Goal: Task Accomplishment & Management: Manage account settings

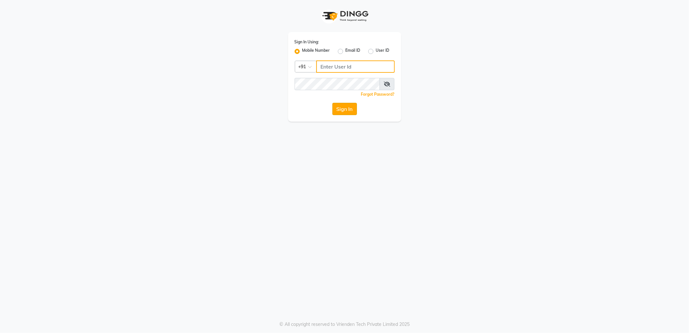
type input "7718826377"
click at [342, 112] on button "Sign In" at bounding box center [344, 109] width 25 height 12
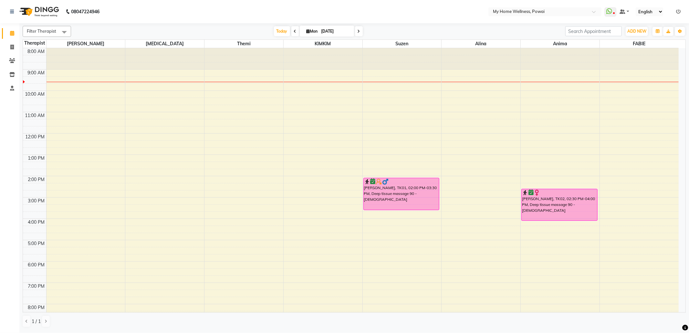
click at [291, 30] on span at bounding box center [295, 31] width 8 height 10
type input "[DATE]"
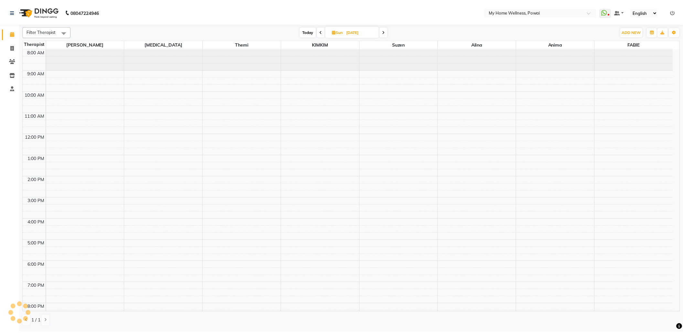
scroll to position [22, 0]
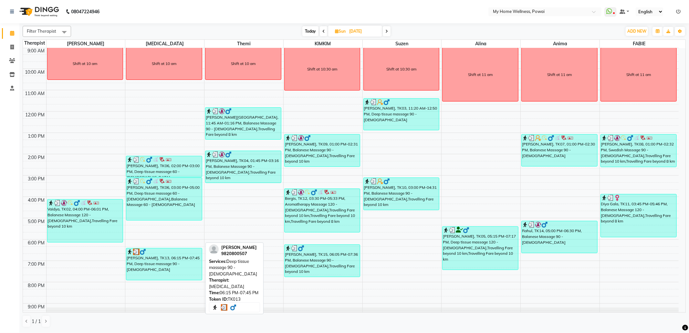
click at [174, 266] on div "[PERSON_NAME], TK13, 06:15 PM-07:45 PM, Deep tissue massage 90 - [DEMOGRAPHIC_D…" at bounding box center [164, 264] width 76 height 32
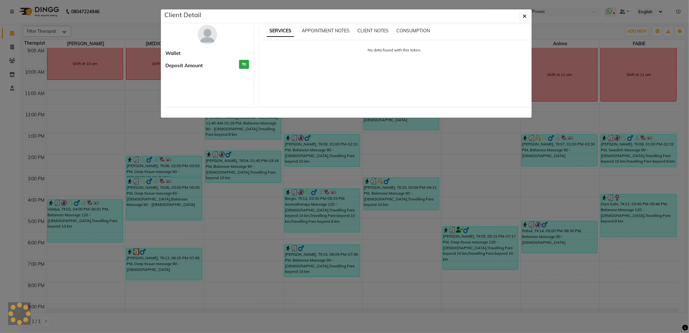
select select "3"
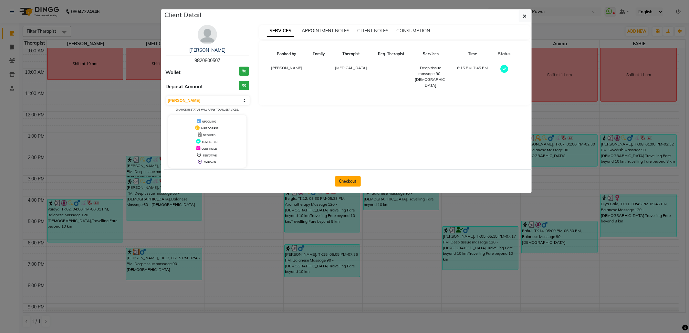
click at [349, 182] on button "Checkout" at bounding box center [348, 181] width 26 height 10
select select "682"
select select "service"
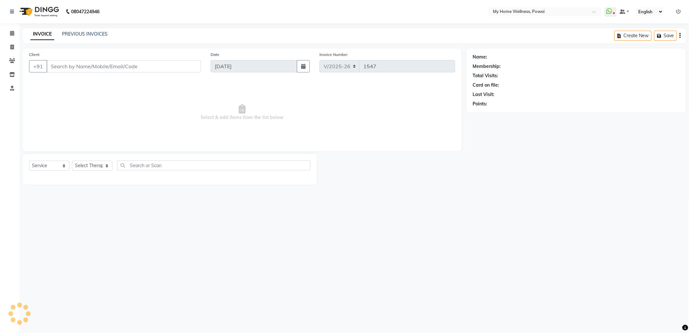
type input "98******07"
type input "[DATE]"
select select "77701"
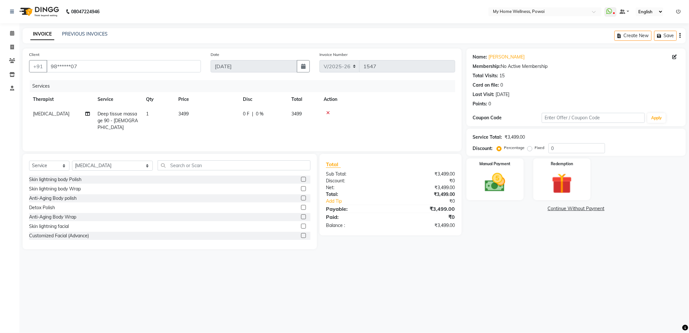
click at [119, 121] on span "Deep tissue massage 90 - [DEMOGRAPHIC_DATA]" at bounding box center [118, 120] width 40 height 19
select select "77701"
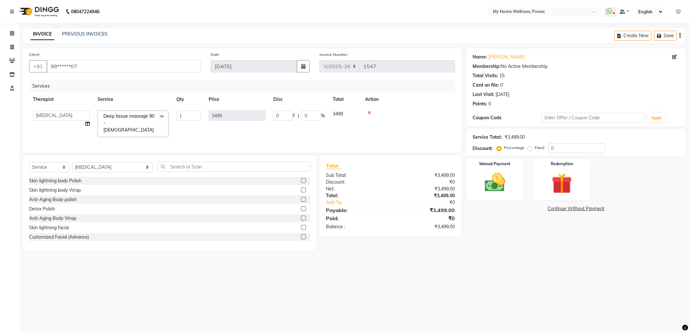
click at [163, 114] on span at bounding box center [161, 116] width 13 height 12
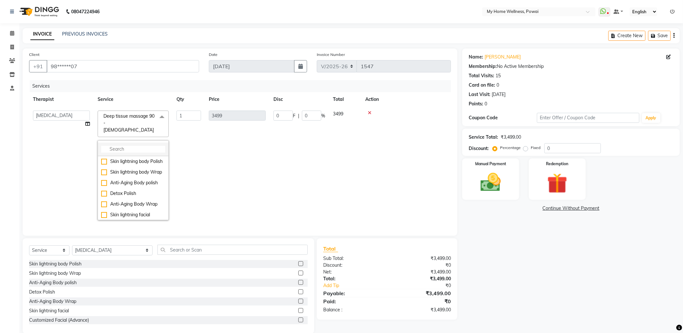
click at [134, 146] on input "multiselect-search" at bounding box center [133, 149] width 64 height 7
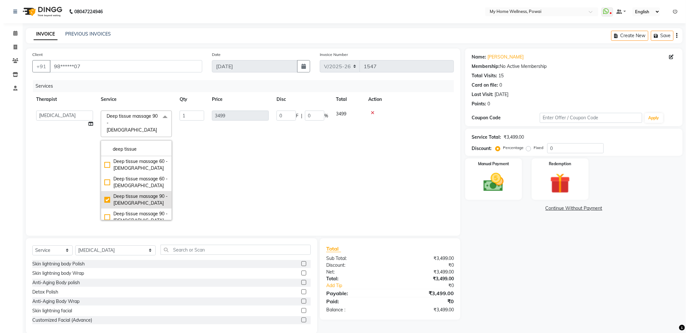
scroll to position [41, 0]
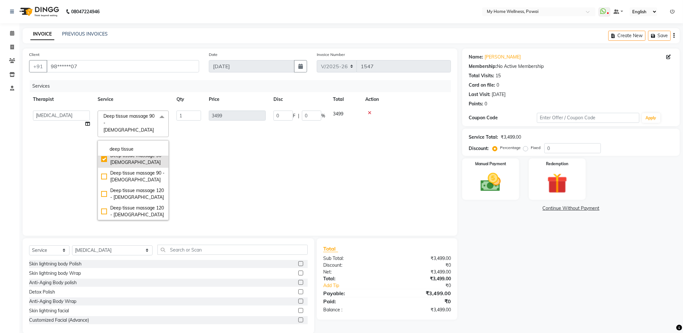
type input "deep tissue"
click at [138, 191] on div "Deep tissue massage 120 - [DEMOGRAPHIC_DATA]" at bounding box center [133, 194] width 64 height 14
checkbox input "false"
checkbox input "true"
type input "4599"
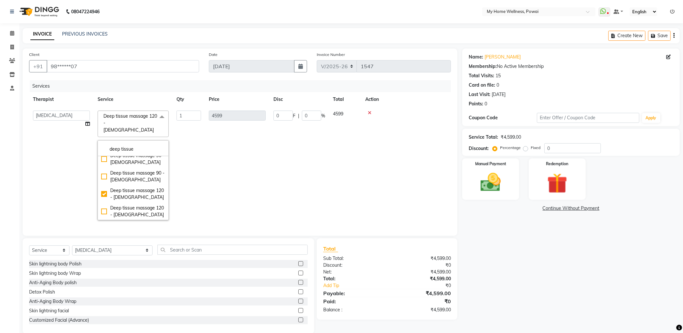
click at [273, 176] on td "0 F | 0 %" at bounding box center [298, 165] width 59 height 117
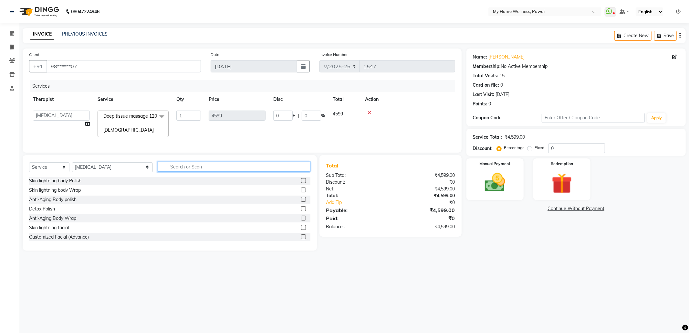
click at [169, 168] on input "text" at bounding box center [234, 167] width 153 height 10
type input "tr"
click at [304, 218] on label at bounding box center [303, 218] width 5 height 5
click at [304, 218] on input "checkbox" at bounding box center [303, 218] width 4 height 4
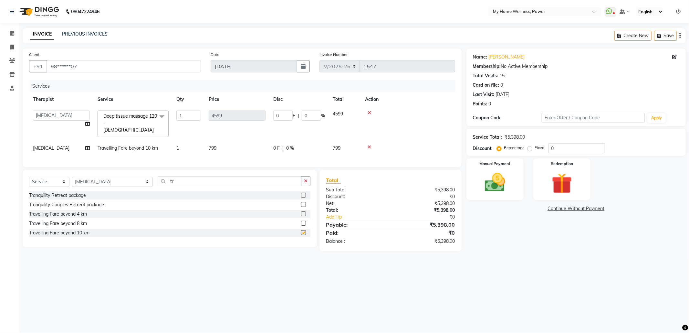
checkbox input "false"
click at [511, 177] on img at bounding box center [495, 182] width 35 height 25
click at [536, 208] on span "GPay" at bounding box center [536, 208] width 13 height 7
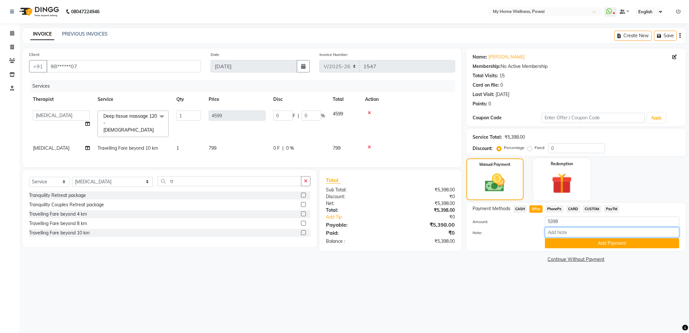
click at [558, 235] on input "Note:" at bounding box center [612, 232] width 134 height 10
type input "krishna mam account"
click at [580, 241] on button "Add Payment" at bounding box center [612, 243] width 134 height 10
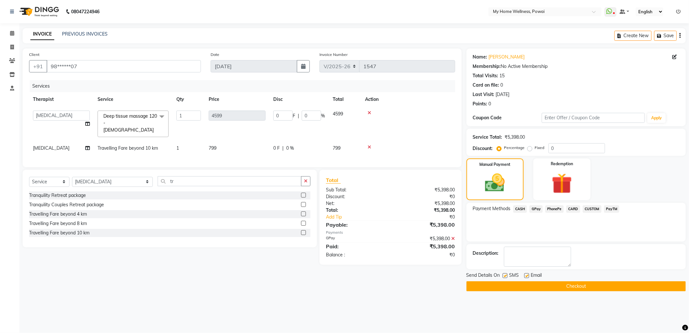
click at [569, 283] on button "Checkout" at bounding box center [576, 286] width 219 height 10
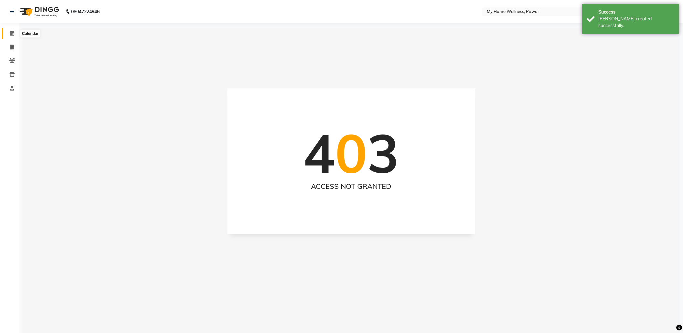
click at [12, 34] on icon at bounding box center [12, 33] width 4 height 5
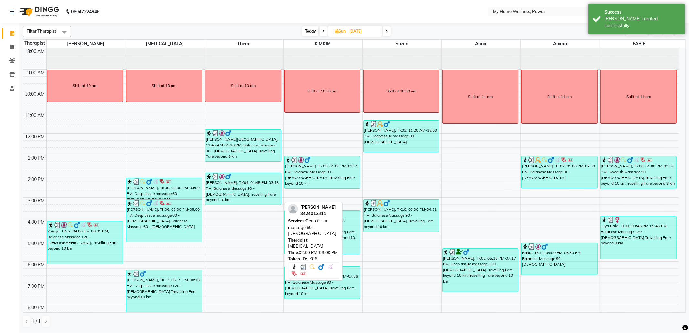
scroll to position [39, 0]
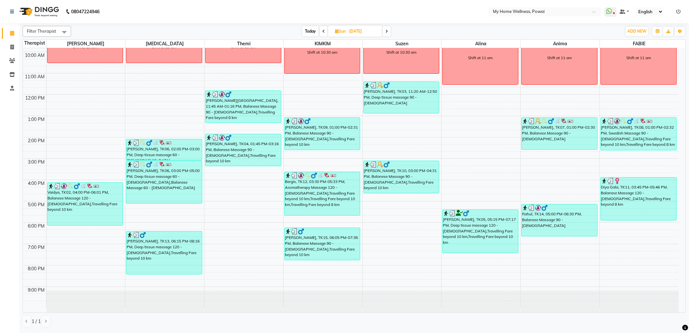
click at [389, 30] on span at bounding box center [387, 31] width 8 height 10
type input "[DATE]"
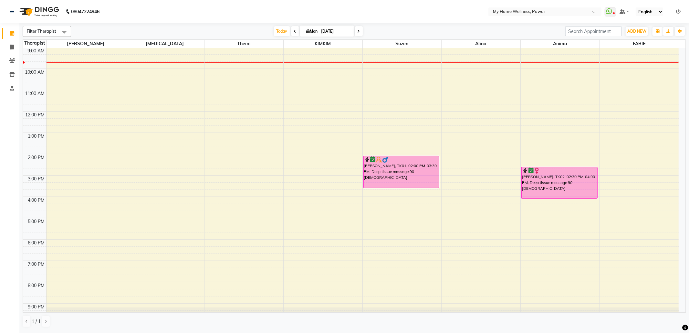
click at [390, 52] on div "8:00 AM 9:00 AM 10:00 AM 11:00 AM 12:00 PM 1:00 PM 2:00 PM 3:00 PM 4:00 PM 5:00…" at bounding box center [351, 175] width 656 height 298
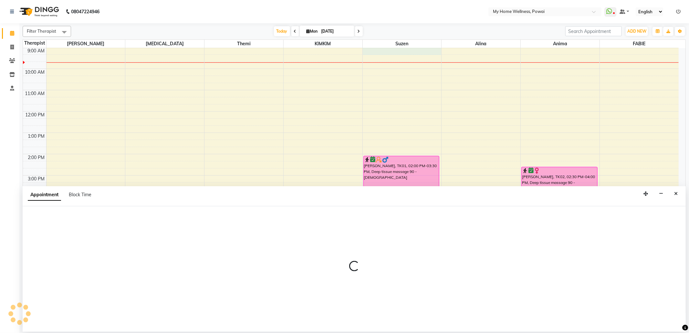
select select "29657"
select select "540"
select select "tentative"
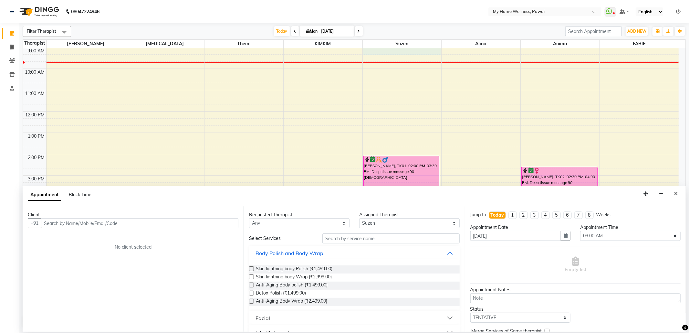
click at [671, 194] on div "Appointment Block Time" at bounding box center [354, 196] width 663 height 20
click at [680, 194] on button "Close" at bounding box center [675, 194] width 9 height 10
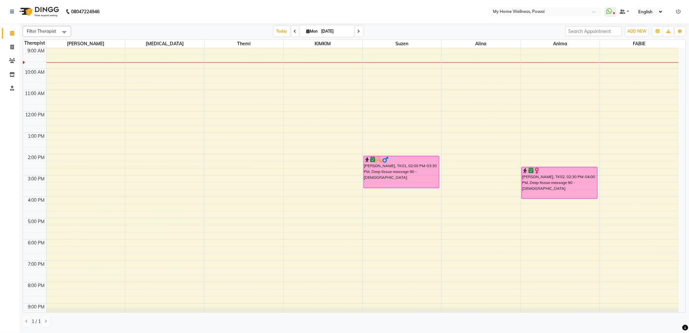
click at [406, 50] on div "8:00 AM 9:00 AM 10:00 AM 11:00 AM 12:00 PM 1:00 PM 2:00 PM 3:00 PM 4:00 PM 5:00…" at bounding box center [351, 175] width 656 height 298
select select "29657"
select select "tentative"
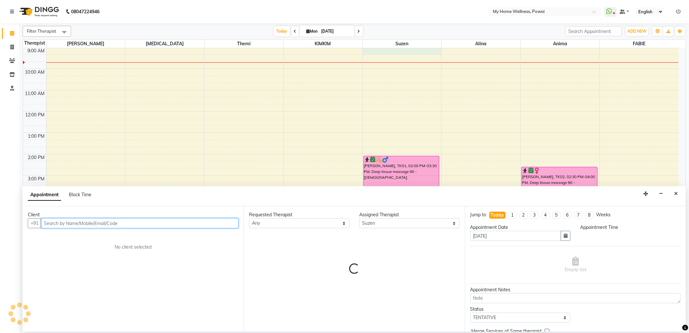
select select "540"
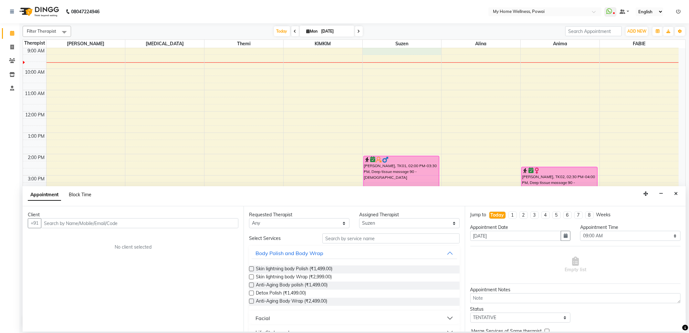
click at [81, 195] on span "Block Time" at bounding box center [80, 195] width 23 height 6
select select "29657"
select select "540"
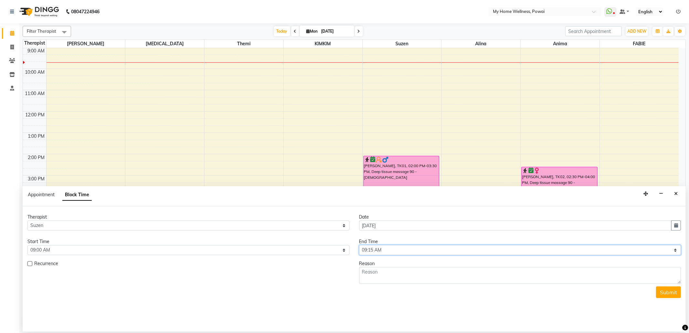
click at [675, 252] on select "Select 09:00 AM 09:15 AM 09:30 AM 09:45 AM 10:00 AM 10:15 AM 10:30 AM 10:45 AM …" at bounding box center [520, 250] width 322 height 10
select select "630"
click at [359, 246] on select "Select 09:00 AM 09:15 AM 09:30 AM 09:45 AM 10:00 AM 10:15 AM 10:30 AM 10:45 AM …" at bounding box center [520, 250] width 322 height 10
click at [436, 279] on textarea at bounding box center [520, 275] width 322 height 17
type textarea "Shift at 10 am"
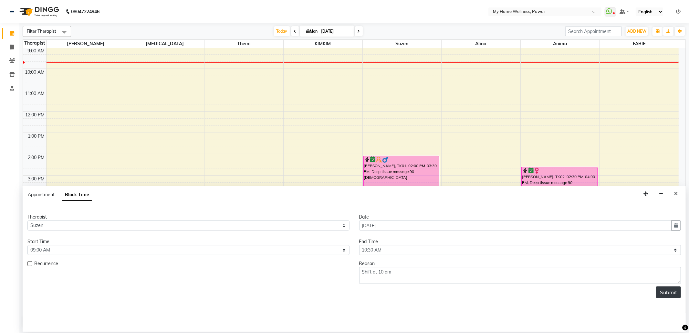
click at [671, 295] on button "Submit" at bounding box center [668, 292] width 25 height 12
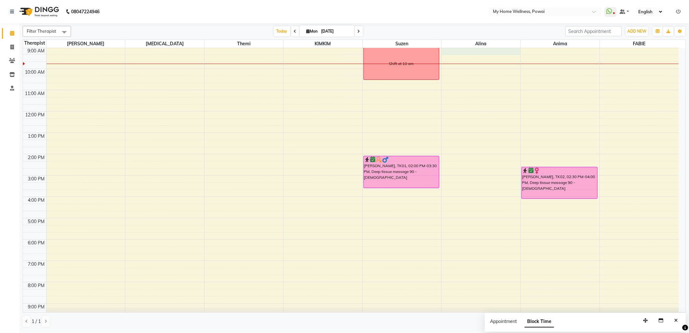
click at [490, 52] on div "8:00 AM 9:00 AM 10:00 AM 11:00 AM 12:00 PM 1:00 PM 2:00 PM 3:00 PM 4:00 PM 5:00…" at bounding box center [351, 175] width 656 height 298
select select "30586"
select select "tentative"
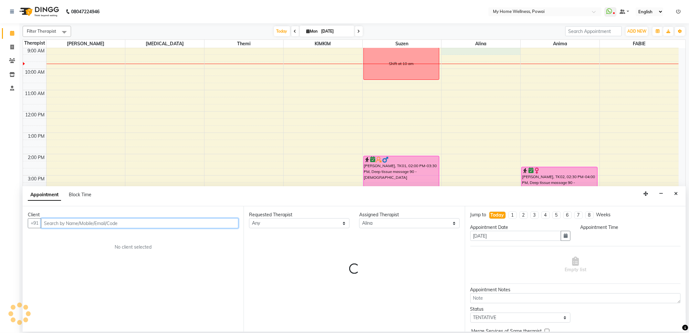
select select "540"
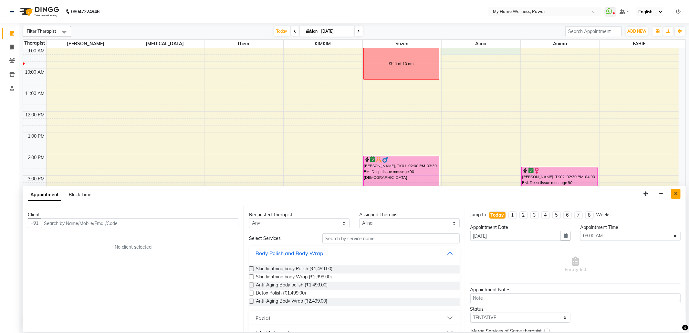
click at [675, 193] on icon "Close" at bounding box center [676, 193] width 4 height 5
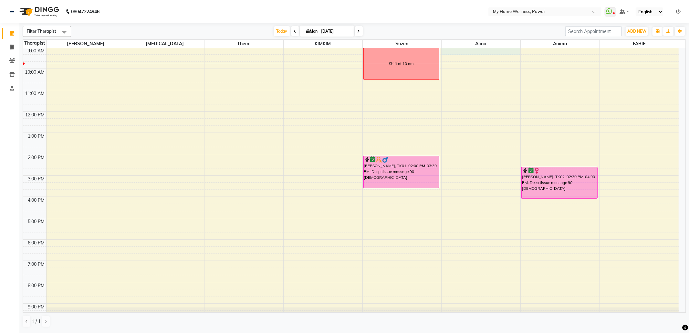
click at [495, 51] on div "8:00 AM 9:00 AM 10:00 AM 11:00 AM 12:00 PM 1:00 PM 2:00 PM 3:00 PM 4:00 PM 5:00…" at bounding box center [351, 175] width 656 height 298
select select "30586"
select select "540"
select select "tentative"
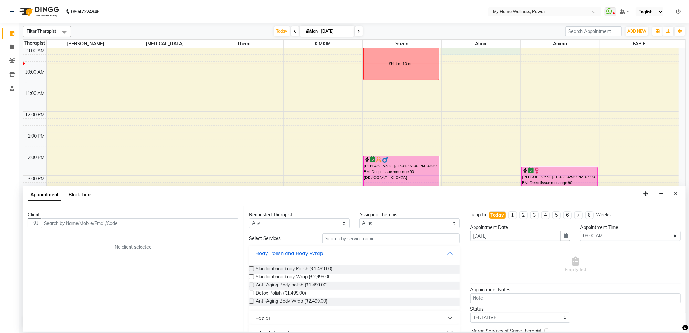
click at [88, 195] on span "Block Time" at bounding box center [80, 195] width 23 height 6
select select "30586"
select select "540"
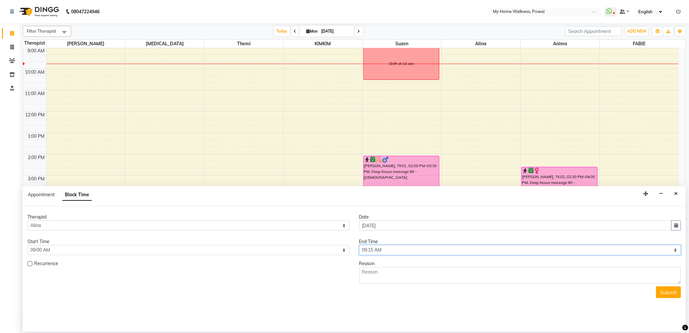
click at [678, 252] on select "Select 09:00 AM 09:15 AM 09:30 AM 09:45 AM 10:00 AM 10:15 AM 10:30 AM 10:45 AM …" at bounding box center [520, 250] width 322 height 10
select select "750"
click at [359, 246] on select "Select 09:00 AM 09:15 AM 09:30 AM 09:45 AM 10:00 AM 10:15 AM 10:30 AM 10:45 AM …" at bounding box center [520, 250] width 322 height 10
click at [459, 276] on textarea at bounding box center [520, 275] width 322 height 17
type textarea "Shift at 12 pm"
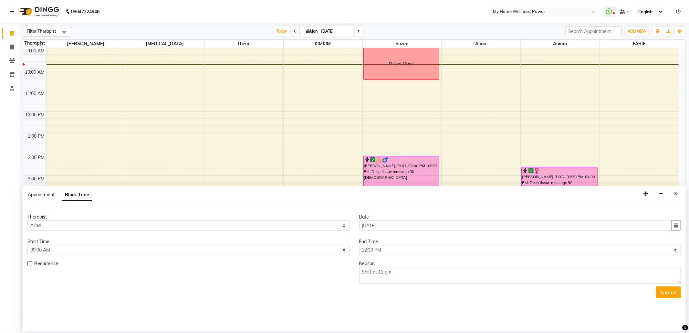
click at [671, 292] on button "Submit" at bounding box center [668, 292] width 25 height 12
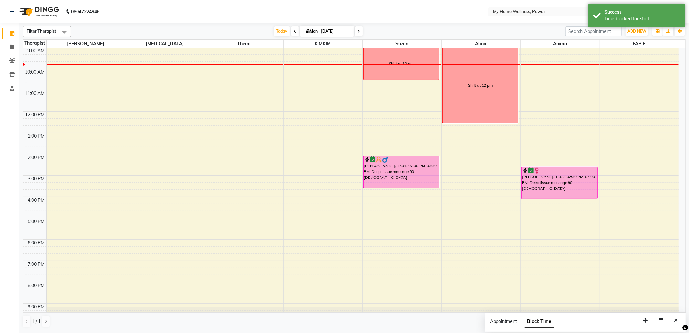
click at [567, 52] on div "8:00 AM 9:00 AM 10:00 AM 11:00 AM 12:00 PM 1:00 PM 2:00 PM 3:00 PM 4:00 PM 5:00…" at bounding box center [351, 175] width 656 height 298
select select "89436"
select select "540"
select select "tentative"
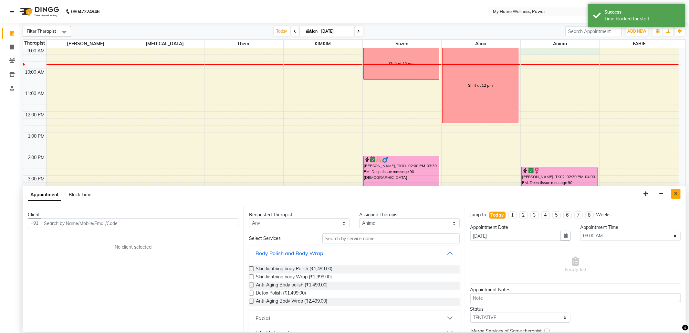
click at [678, 195] on button "Close" at bounding box center [675, 194] width 9 height 10
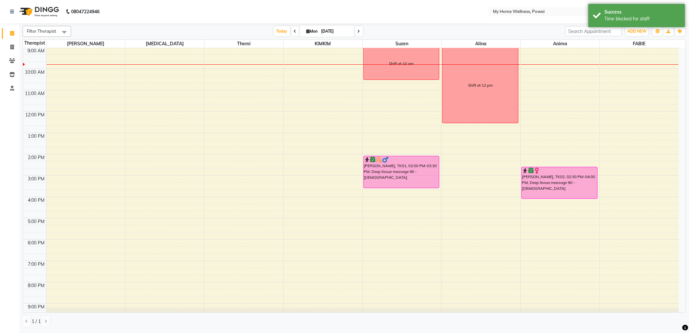
click at [543, 52] on div "8:00 AM 9:00 AM 10:00 AM 11:00 AM 12:00 PM 1:00 PM 2:00 PM 3:00 PM 4:00 PM 5:00…" at bounding box center [351, 175] width 656 height 298
select select "89436"
select select "540"
select select "tentative"
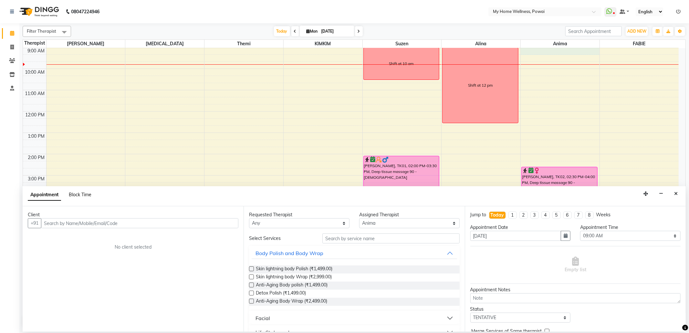
click at [81, 193] on span "Block Time" at bounding box center [80, 195] width 23 height 6
select select "89436"
select select "540"
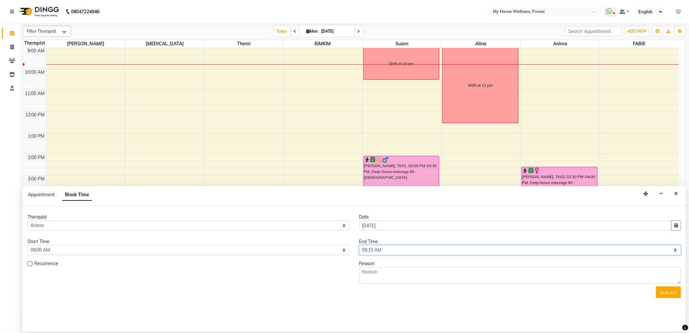
click at [676, 250] on select "Select 09:00 AM 09:15 AM 09:30 AM 09:45 AM 10:00 AM 10:15 AM 10:30 AM 10:45 AM …" at bounding box center [520, 250] width 322 height 10
select select "660"
click at [359, 246] on select "Select 09:00 AM 09:15 AM 09:30 AM 09:45 AM 10:00 AM 10:15 AM 10:30 AM 10:45 AM …" at bounding box center [520, 250] width 322 height 10
click at [433, 277] on textarea at bounding box center [520, 275] width 322 height 17
type textarea "Shift at 10:30 am"
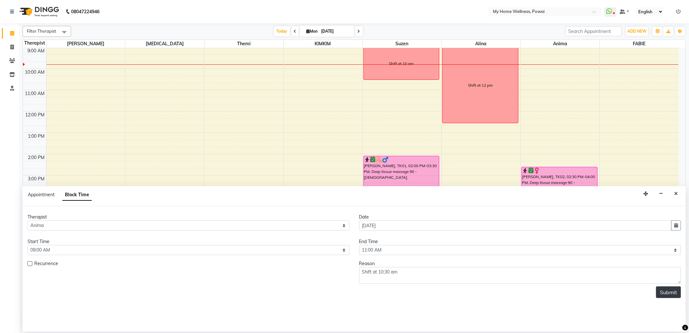
click at [671, 295] on button "Submit" at bounding box center [668, 292] width 25 height 12
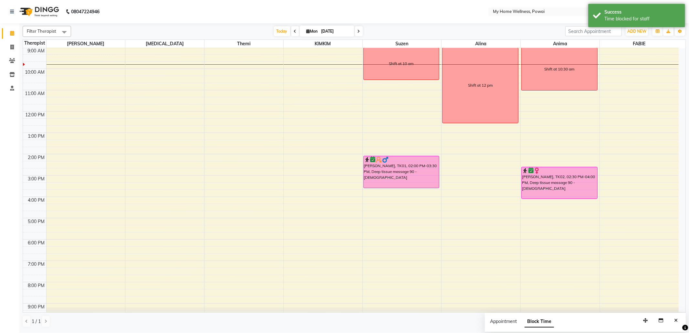
click at [637, 54] on div "8:00 AM 9:00 AM 10:00 AM 11:00 AM 12:00 PM 1:00 PM 2:00 PM 3:00 PM 4:00 PM 5:00…" at bounding box center [351, 175] width 656 height 298
select select "86797"
select select "tentative"
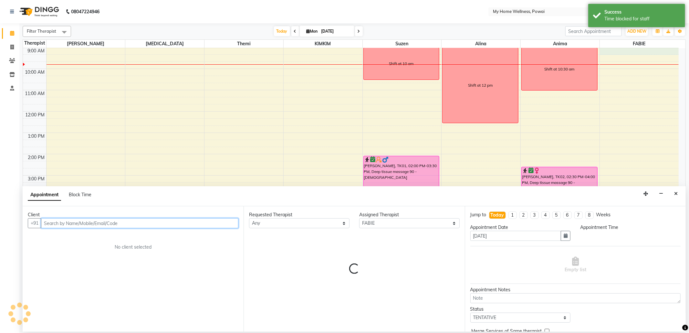
select select "540"
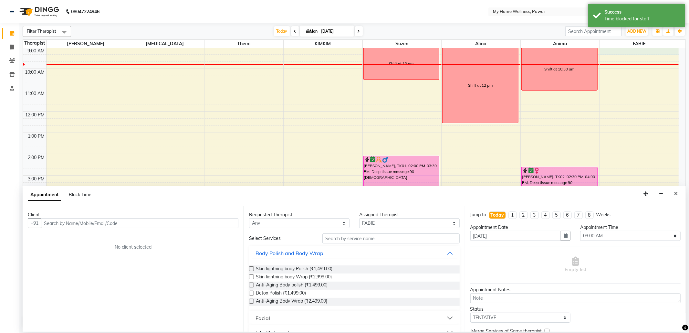
drag, startPoint x: 678, startPoint y: 193, endPoint x: 679, endPoint y: 186, distance: 6.9
click at [679, 193] on button "Close" at bounding box center [675, 194] width 9 height 10
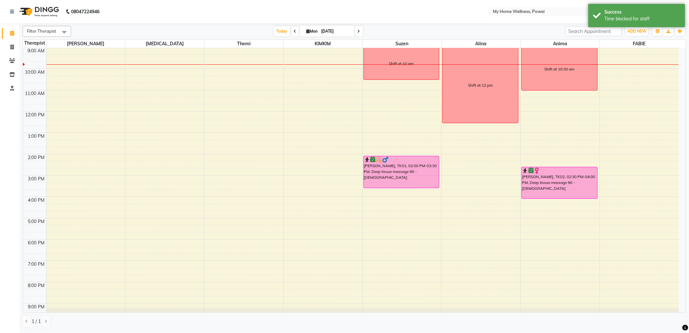
click at [652, 50] on div "8:00 AM 9:00 AM 10:00 AM 11:00 AM 12:00 PM 1:00 PM 2:00 PM 3:00 PM 4:00 PM 5:00…" at bounding box center [351, 175] width 656 height 298
select select "86797"
select select "540"
select select "tentative"
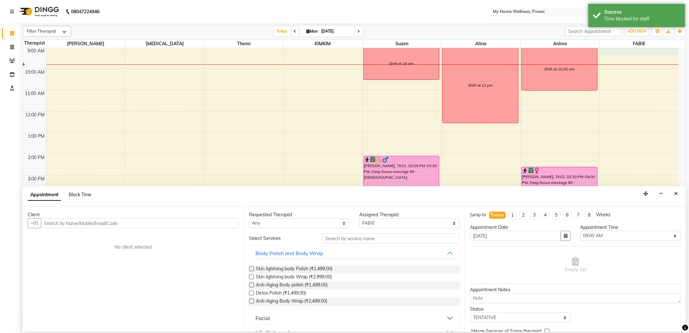
click at [84, 194] on span "Block Time" at bounding box center [80, 195] width 23 height 6
select select "86797"
select select "540"
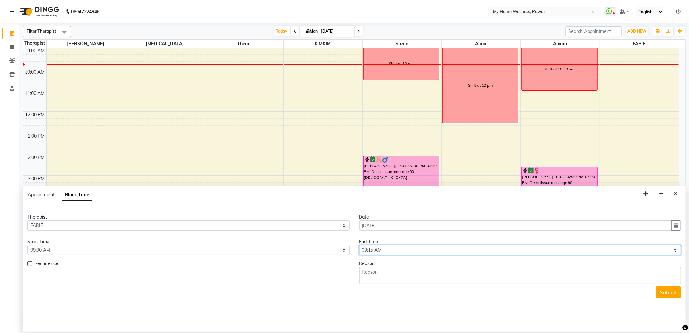
click at [675, 249] on select "Select 09:00 AM 09:15 AM 09:30 AM 09:45 AM 10:00 AM 10:15 AM 10:30 AM 10:45 AM …" at bounding box center [520, 250] width 322 height 10
select select "645"
click at [359, 246] on select "Select 09:00 AM 09:15 AM 09:30 AM 09:45 AM 10:00 AM 10:15 AM 10:30 AM 10:45 AM …" at bounding box center [520, 250] width 322 height 10
click at [382, 269] on textarea at bounding box center [520, 275] width 322 height 17
type textarea "Shift at 10:15 am"
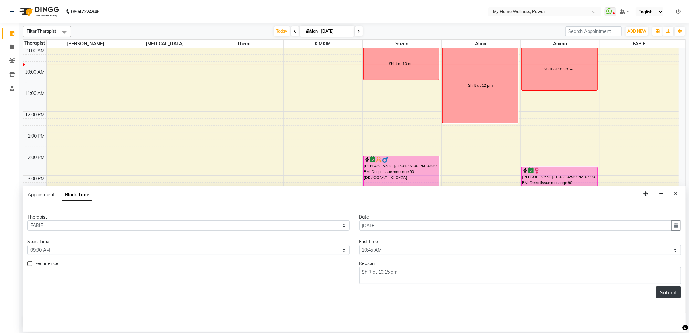
click at [674, 296] on button "Submit" at bounding box center [668, 292] width 25 height 12
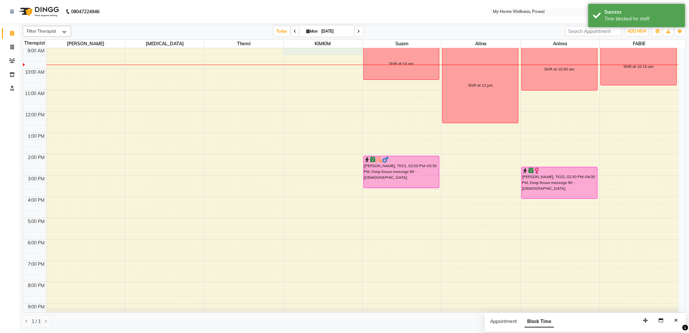
click at [337, 51] on div "8:00 AM 9:00 AM 10:00 AM 11:00 AM 12:00 PM 1:00 PM 2:00 PM 3:00 PM 4:00 PM 5:00…" at bounding box center [351, 175] width 656 height 298
select select "87908"
select select "tentative"
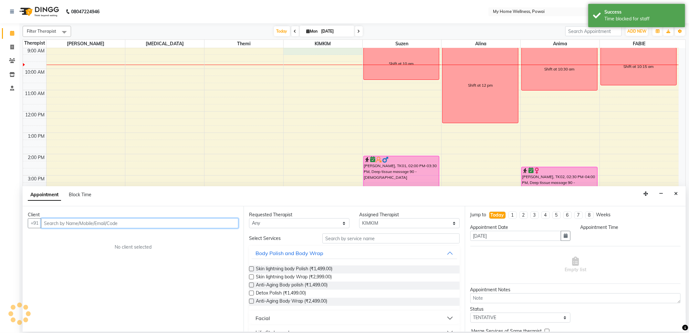
select select "540"
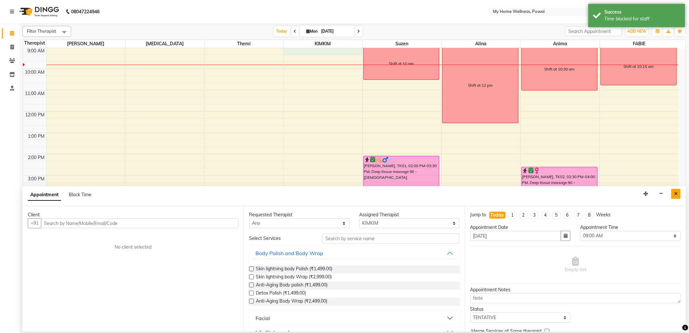
click at [671, 193] on button "Close" at bounding box center [675, 194] width 9 height 10
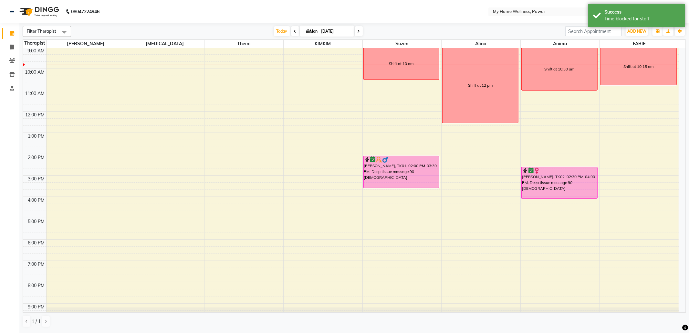
click at [296, 52] on div "8:00 AM 9:00 AM 10:00 AM 11:00 AM 12:00 PM 1:00 PM 2:00 PM 3:00 PM 4:00 PM 5:00…" at bounding box center [351, 175] width 656 height 298
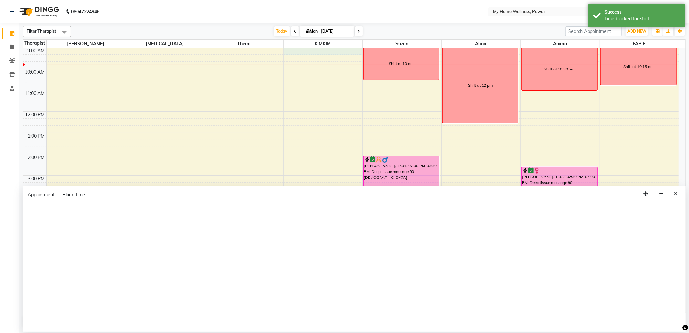
select select "87908"
select select "540"
select select "tentative"
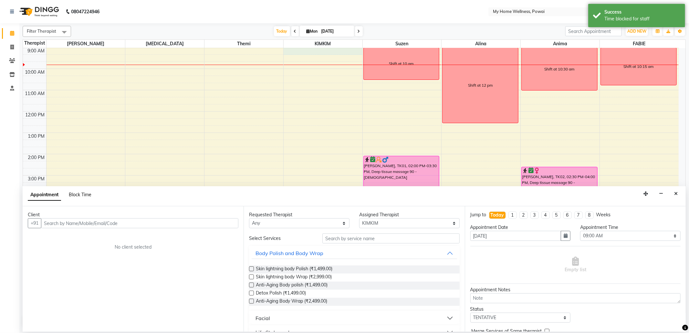
click at [73, 193] on span "Block Time" at bounding box center [80, 195] width 23 height 6
select select "87908"
select select "540"
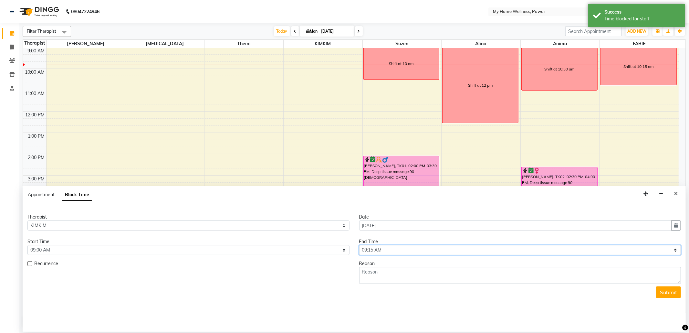
click at [675, 251] on select "Select 09:00 AM 09:15 AM 09:30 AM 09:45 AM 10:00 AM 10:15 AM 10:30 AM 10:45 AM …" at bounding box center [520, 250] width 322 height 10
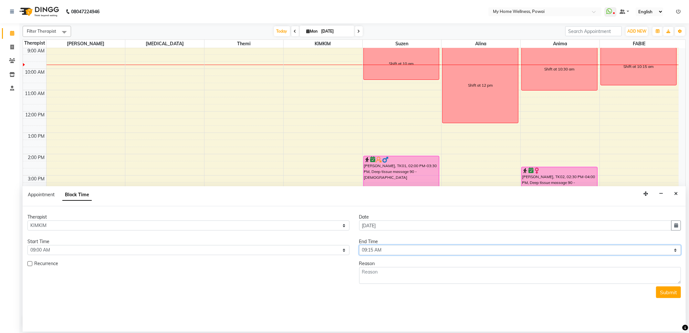
select select "735"
click at [359, 246] on select "Select 09:00 AM 09:15 AM 09:30 AM 09:45 AM 10:00 AM 10:15 AM 10:30 AM 10:45 AM …" at bounding box center [520, 250] width 322 height 10
click at [429, 278] on textarea at bounding box center [520, 275] width 322 height 17
type textarea "Shift at 11:45 am"
click at [674, 294] on button "Submit" at bounding box center [668, 292] width 25 height 12
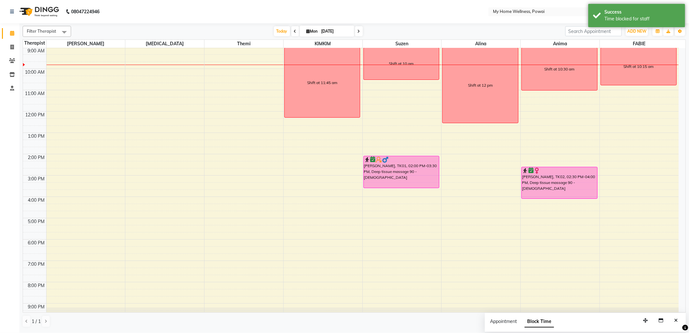
click at [258, 52] on div "8:00 AM 9:00 AM 10:00 AM 11:00 AM 12:00 PM 1:00 PM 2:00 PM 3:00 PM 4:00 PM 5:00…" at bounding box center [351, 175] width 656 height 298
select select "65929"
select select "tentative"
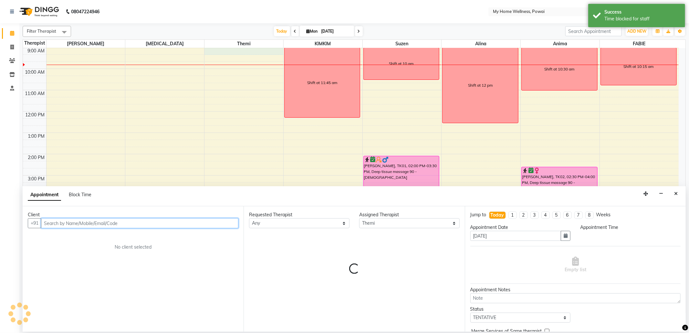
select select "540"
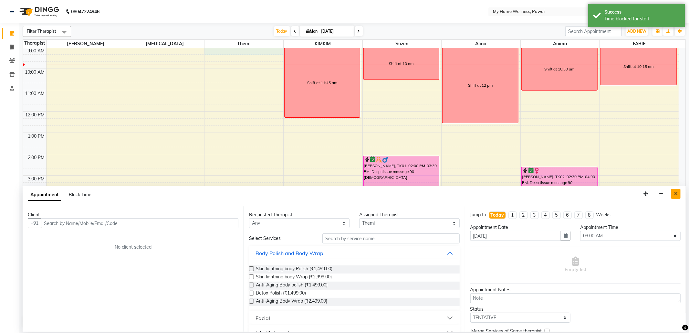
click at [679, 196] on button "Close" at bounding box center [675, 194] width 9 height 10
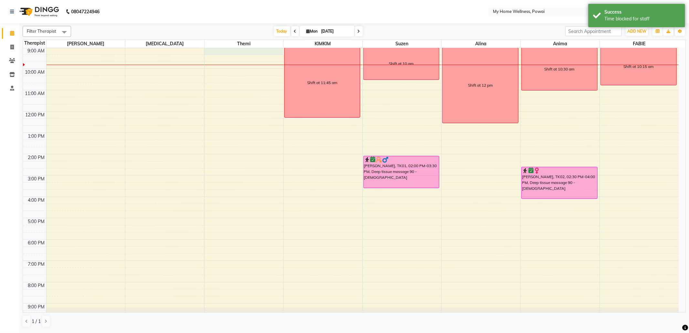
click at [245, 53] on div "8:00 AM 9:00 AM 10:00 AM 11:00 AM 12:00 PM 1:00 PM 2:00 PM 3:00 PM 4:00 PM 5:00…" at bounding box center [351, 175] width 656 height 298
select select "65929"
select select "540"
select select "tentative"
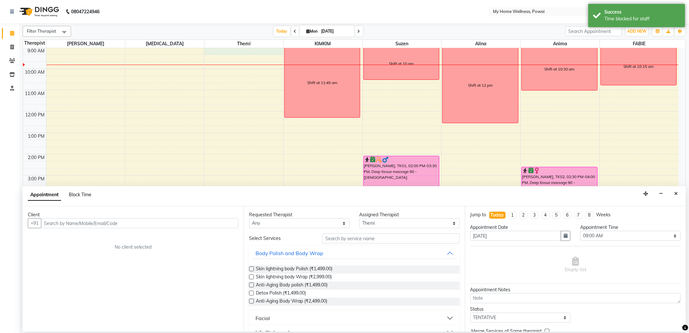
click at [86, 195] on span "Block Time" at bounding box center [80, 195] width 23 height 6
select select "65929"
select select "540"
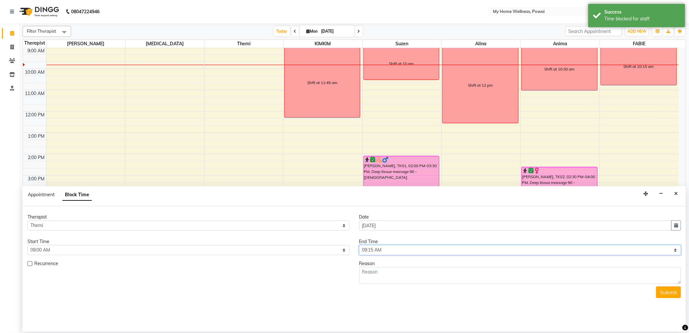
click at [673, 249] on select "Select 09:00 AM 09:15 AM 09:30 AM 09:45 AM 10:00 AM 10:15 AM 10:30 AM 10:45 AM …" at bounding box center [520, 250] width 322 height 10
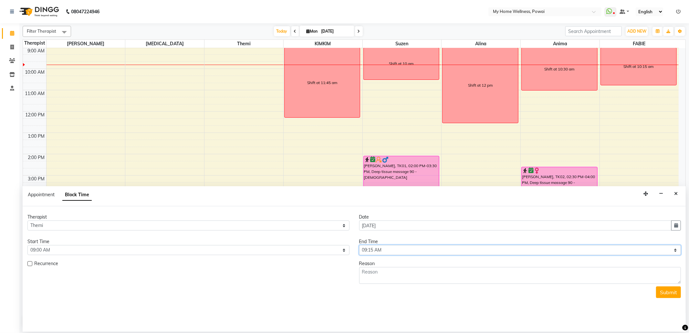
select select "630"
click at [359, 246] on select "Select 09:00 AM 09:15 AM 09:30 AM 09:45 AM 10:00 AM 10:15 AM 10:30 AM 10:45 AM …" at bounding box center [520, 250] width 322 height 10
click at [388, 270] on textarea at bounding box center [520, 275] width 322 height 17
type textarea "Shift at 10 am"
click at [675, 298] on button "Submit" at bounding box center [668, 292] width 25 height 12
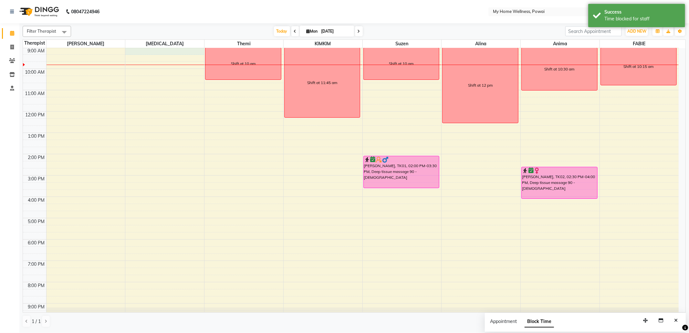
click at [167, 53] on div "8:00 AM 9:00 AM 10:00 AM 11:00 AM 12:00 PM 1:00 PM 2:00 PM 3:00 PM 4:00 PM 5:00…" at bounding box center [351, 175] width 656 height 298
select select "77701"
select select "540"
select select "tentative"
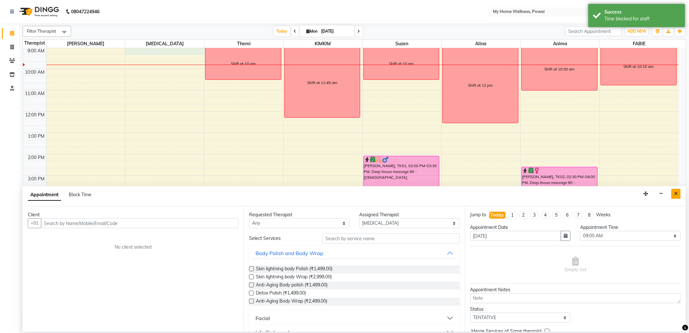
click at [678, 192] on button "Close" at bounding box center [675, 194] width 9 height 10
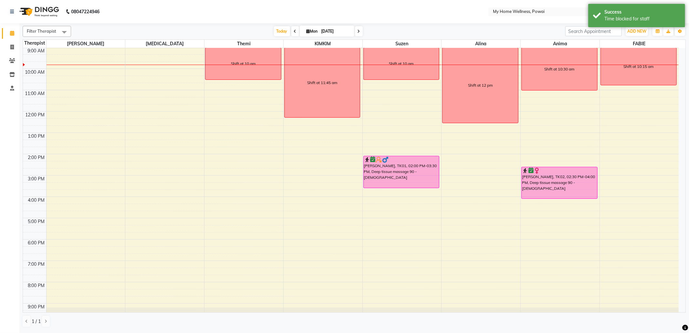
click at [185, 52] on div "8:00 AM 9:00 AM 10:00 AM 11:00 AM 12:00 PM 1:00 PM 2:00 PM 3:00 PM 4:00 PM 5:00…" at bounding box center [351, 175] width 656 height 298
select select "77701"
select select "540"
select select "tentative"
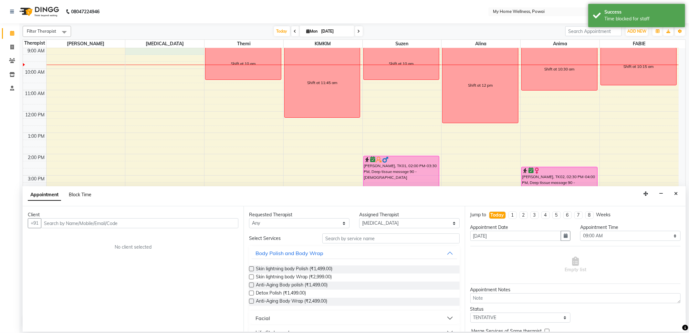
click at [89, 195] on span "Block Time" at bounding box center [80, 195] width 23 height 6
select select "77701"
select select "540"
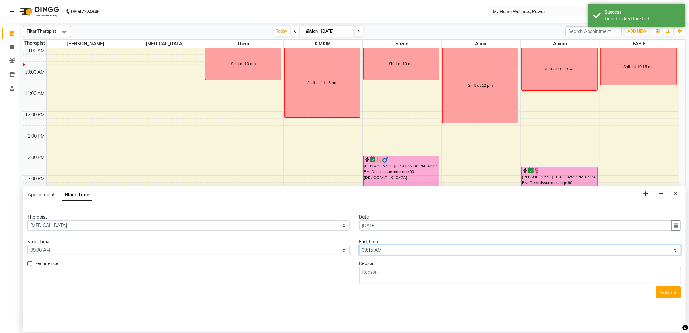
click at [675, 251] on select "Select 09:00 AM 09:15 AM 09:30 AM 09:45 AM 10:00 AM 10:15 AM 10:30 AM 10:45 AM …" at bounding box center [520, 250] width 322 height 10
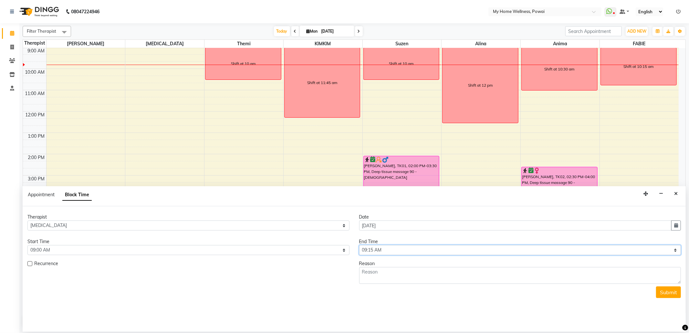
select select "750"
click at [359, 246] on select "Select 09:00 AM 09:15 AM 09:30 AM 09:45 AM 10:00 AM 10:15 AM 10:30 AM 10:45 AM …" at bounding box center [520, 250] width 322 height 10
click at [457, 280] on textarea at bounding box center [520, 275] width 322 height 17
type textarea "Shift at 12 pm"
click at [674, 295] on button "Submit" at bounding box center [668, 292] width 25 height 12
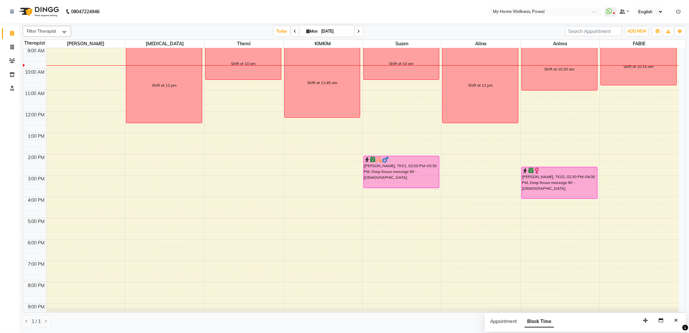
click at [105, 53] on div "8:00 AM 9:00 AM 10:00 AM 11:00 AM 12:00 PM 1:00 PM 2:00 PM 3:00 PM 4:00 PM 5:00…" at bounding box center [351, 175] width 656 height 298
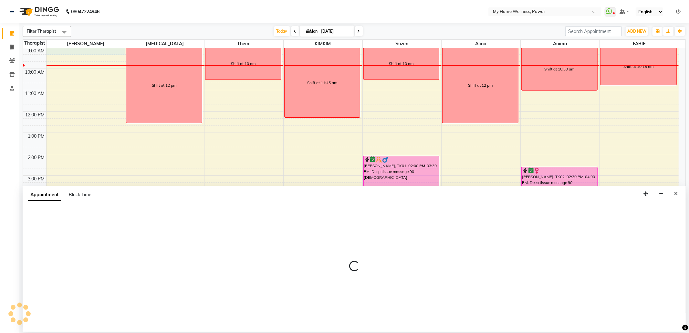
select select "85690"
select select "540"
select select "tentative"
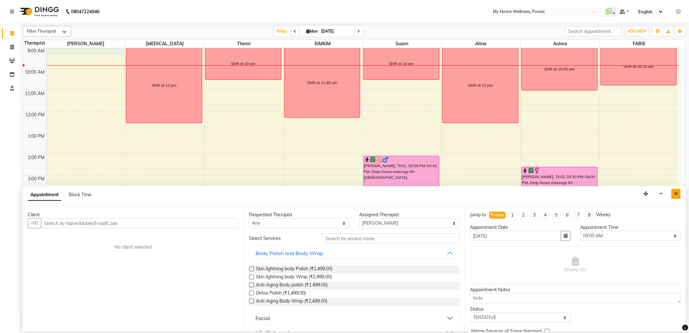
click at [672, 195] on button "Close" at bounding box center [675, 194] width 9 height 10
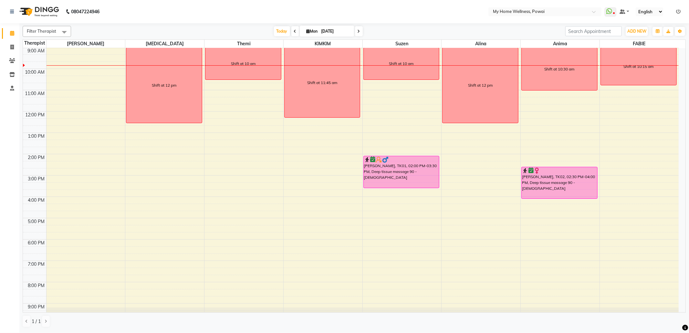
click at [81, 48] on td at bounding box center [362, 50] width 633 height 7
click at [79, 52] on div "8:00 AM 9:00 AM 10:00 AM 11:00 AM 12:00 PM 1:00 PM 2:00 PM 3:00 PM 4:00 PM 5:00…" at bounding box center [351, 175] width 656 height 298
select select "85690"
select select "tentative"
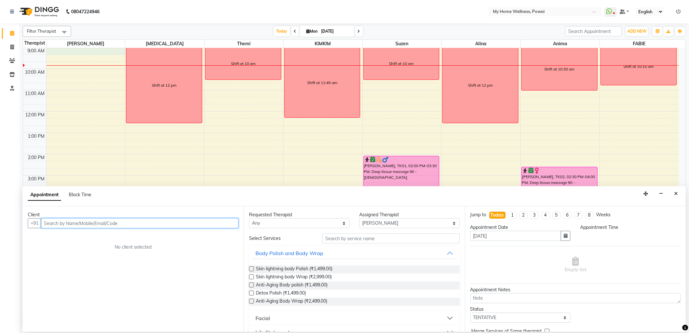
select select "540"
click at [77, 195] on span "Block Time" at bounding box center [80, 195] width 23 height 6
select select "85690"
select select "540"
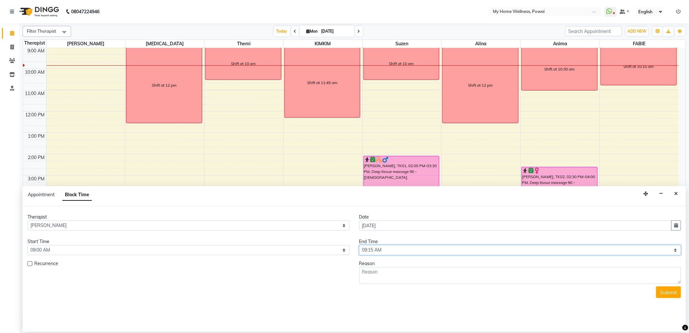
click at [679, 250] on select "Select 09:00 AM 09:15 AM 09:30 AM 09:45 AM 10:00 AM 10:15 AM 10:30 AM 10:45 AM …" at bounding box center [520, 250] width 322 height 10
select select "660"
click at [359, 246] on select "Select 09:00 AM 09:15 AM 09:30 AM 09:45 AM 10:00 AM 10:15 AM 10:30 AM 10:45 AM …" at bounding box center [520, 250] width 322 height 10
click at [399, 271] on textarea at bounding box center [520, 275] width 322 height 17
type textarea "Shift at 10:30 am"
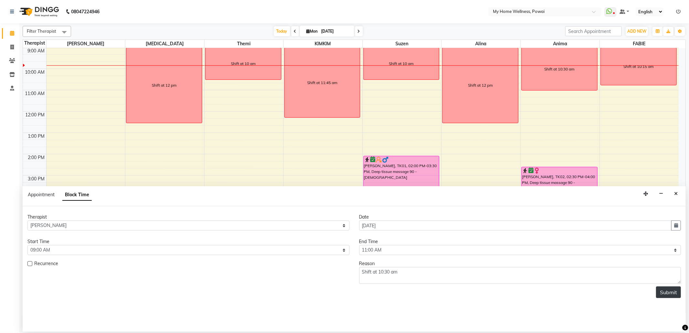
click at [662, 291] on button "Submit" at bounding box center [668, 292] width 25 height 12
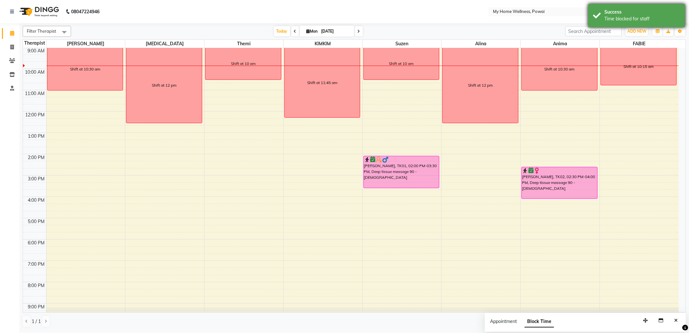
click at [615, 14] on div "Success" at bounding box center [643, 12] width 76 height 7
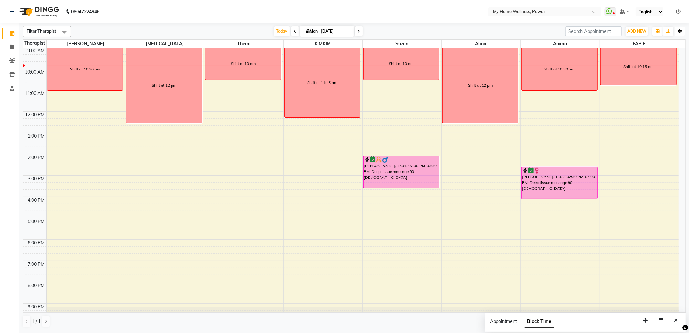
click at [681, 32] on icon "button" at bounding box center [680, 31] width 4 height 4
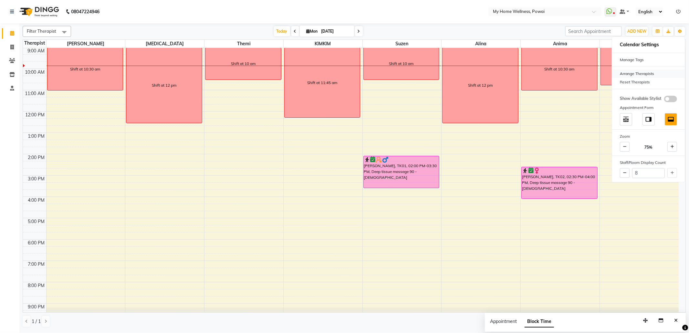
click at [649, 76] on div "Arrange Therapists" at bounding box center [648, 73] width 73 height 8
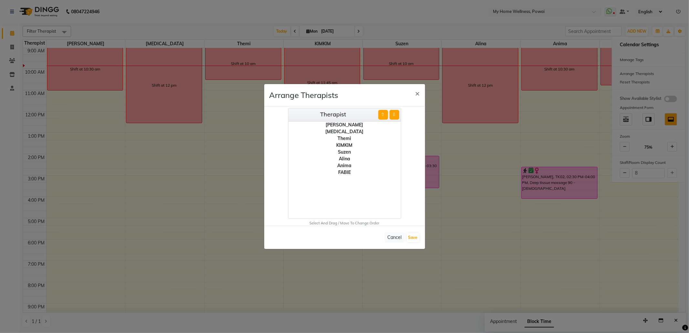
click at [344, 152] on div "Suzen" at bounding box center [345, 152] width 112 height 7
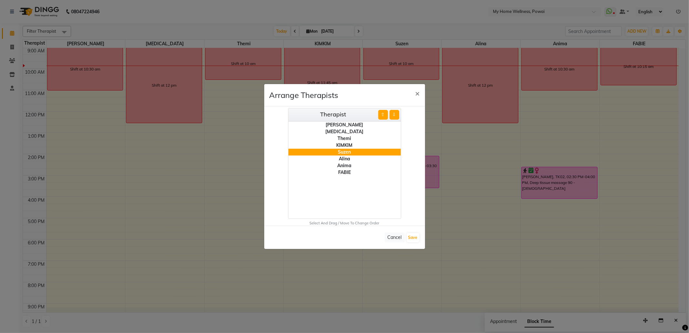
click at [382, 112] on button "⇧" at bounding box center [383, 115] width 10 height 10
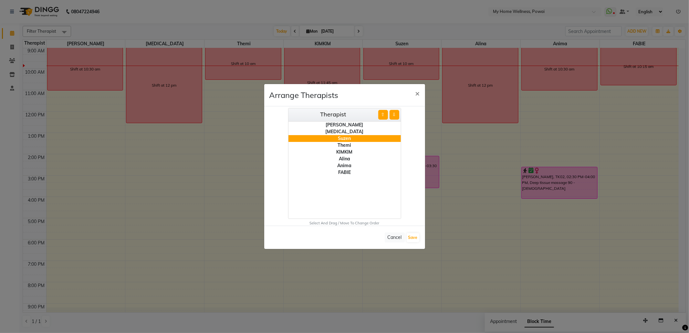
click at [381, 113] on button "⇧" at bounding box center [383, 115] width 10 height 10
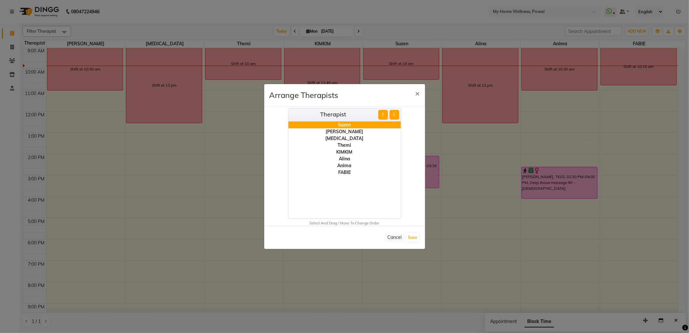
click at [343, 143] on div "Themi" at bounding box center [345, 145] width 112 height 7
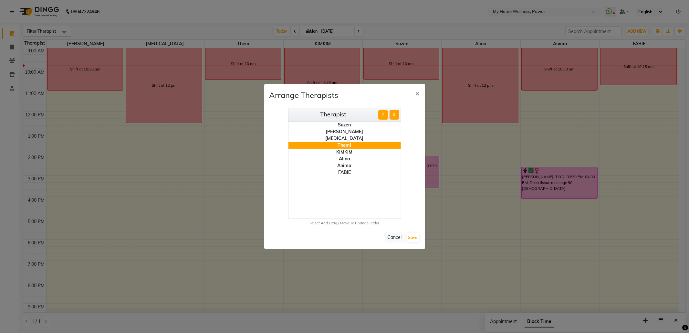
click at [380, 118] on button "⇧" at bounding box center [383, 115] width 10 height 10
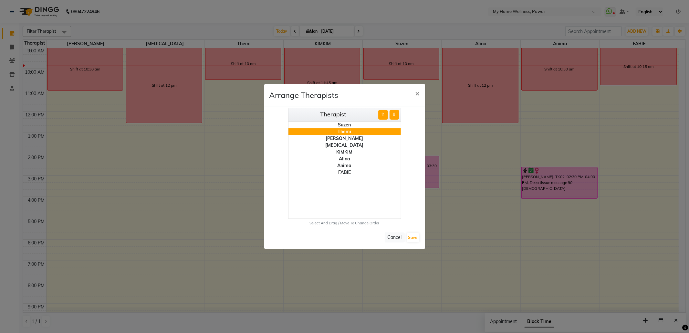
click at [344, 171] on div "FABIE" at bounding box center [345, 172] width 112 height 7
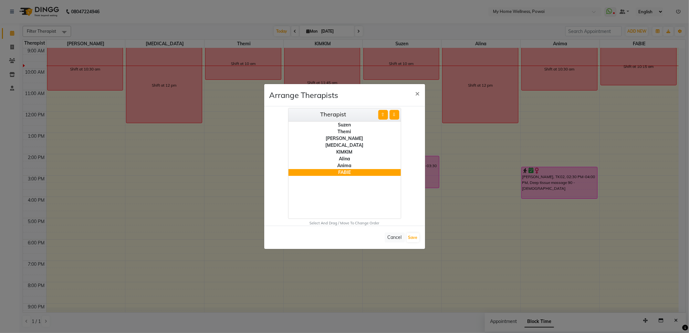
click at [381, 116] on button "⇧" at bounding box center [383, 115] width 10 height 10
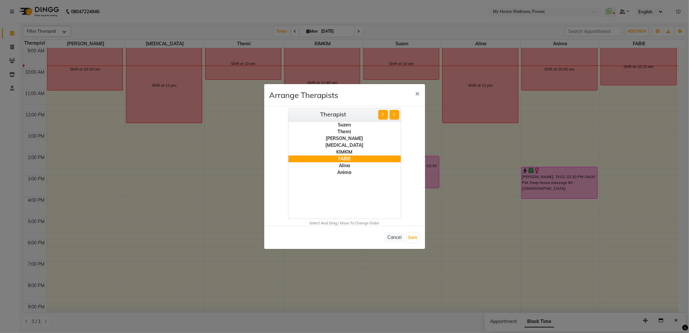
click at [381, 116] on button "⇧" at bounding box center [383, 115] width 10 height 10
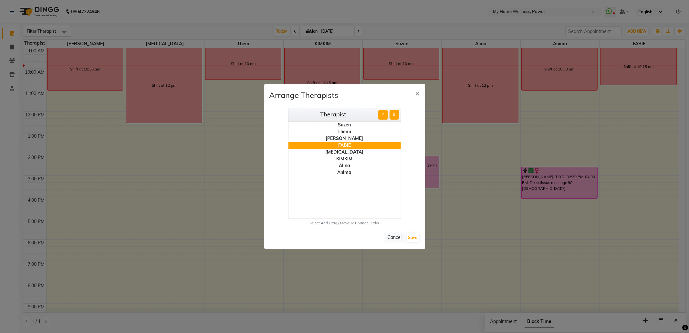
click at [381, 116] on button "⇧" at bounding box center [383, 115] width 10 height 10
click at [346, 174] on div "Anima" at bounding box center [345, 172] width 112 height 7
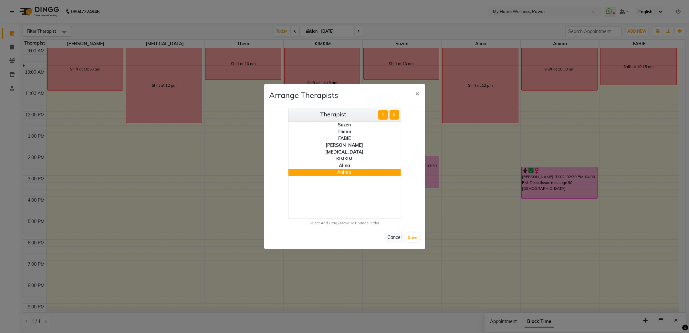
click at [387, 119] on button "⇧" at bounding box center [383, 115] width 10 height 10
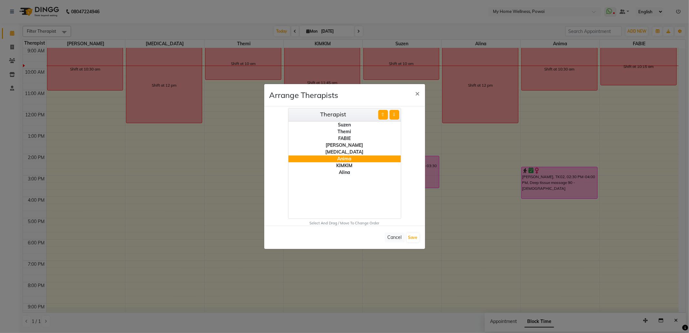
click at [387, 119] on button "⇧" at bounding box center [383, 115] width 10 height 10
click at [351, 162] on div "KIMKIM" at bounding box center [345, 165] width 112 height 7
click at [383, 116] on button "⇧" at bounding box center [383, 115] width 10 height 10
drag, startPoint x: 409, startPoint y: 239, endPoint x: 409, endPoint y: 235, distance: 3.9
click at [409, 239] on button "Save" at bounding box center [413, 237] width 13 height 9
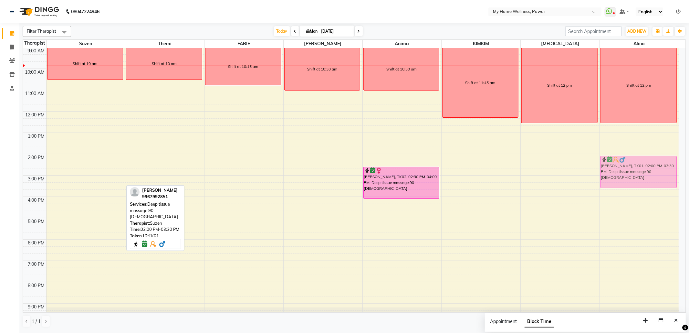
drag, startPoint x: 100, startPoint y: 162, endPoint x: 630, endPoint y: 160, distance: 529.9
click at [630, 160] on tr "Shift at 10 am [PERSON_NAME], TK01, 02:00 PM-03:30 PM, Deep tissue massage 90 -…" at bounding box center [351, 175] width 656 height 298
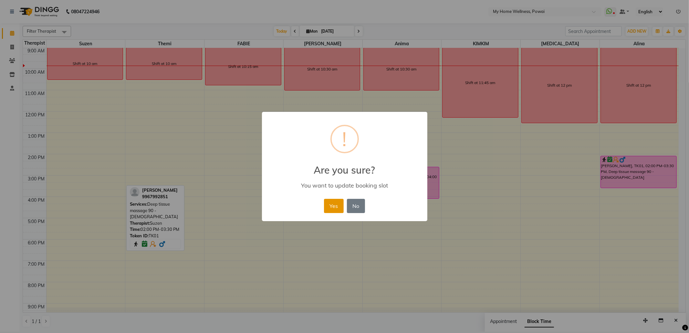
click at [334, 203] on button "Yes" at bounding box center [334, 206] width 20 height 14
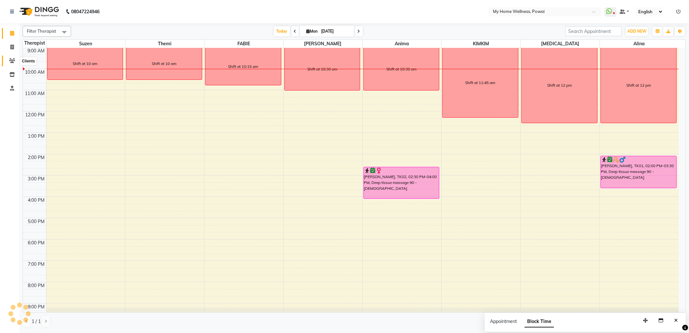
click at [12, 63] on span at bounding box center [11, 60] width 11 height 7
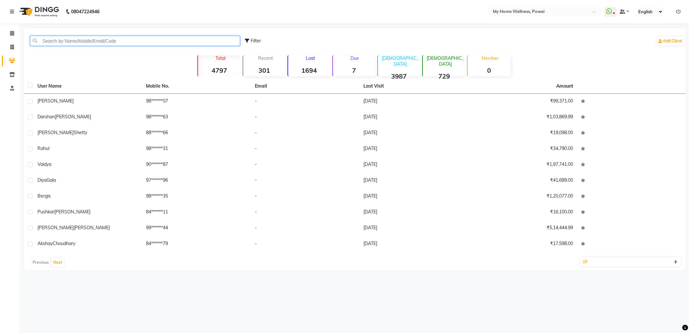
click at [44, 40] on input "text" at bounding box center [135, 41] width 210 height 10
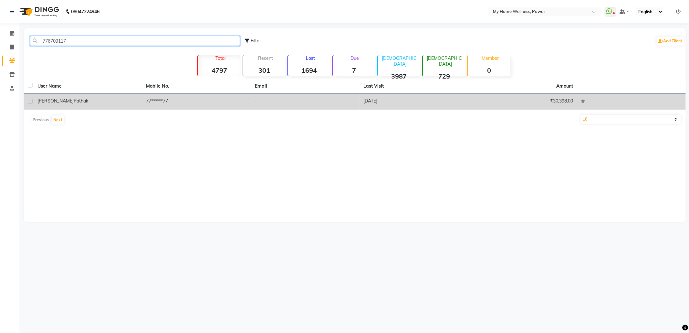
type input "776709117"
click at [92, 101] on div "[PERSON_NAME]" at bounding box center [87, 101] width 101 height 7
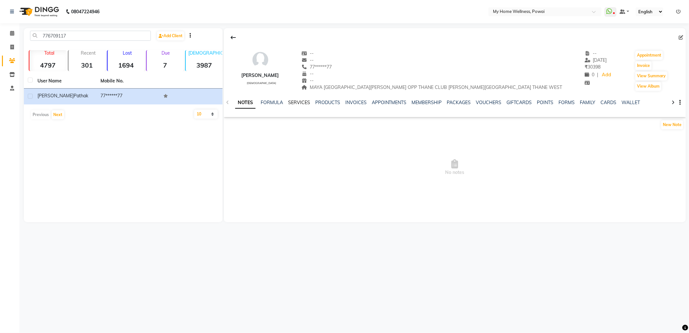
click at [299, 102] on link "SERVICES" at bounding box center [299, 103] width 22 height 6
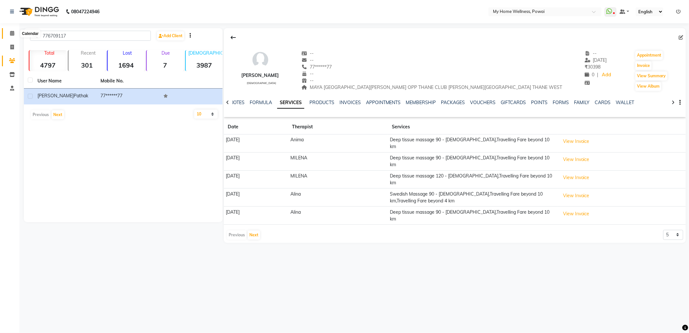
click at [10, 34] on icon at bounding box center [12, 33] width 4 height 5
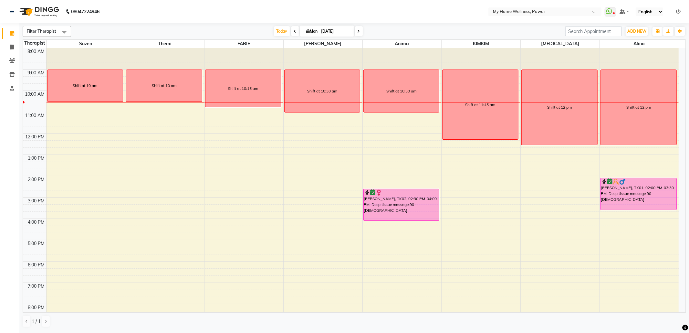
click at [294, 30] on icon at bounding box center [295, 31] width 3 height 4
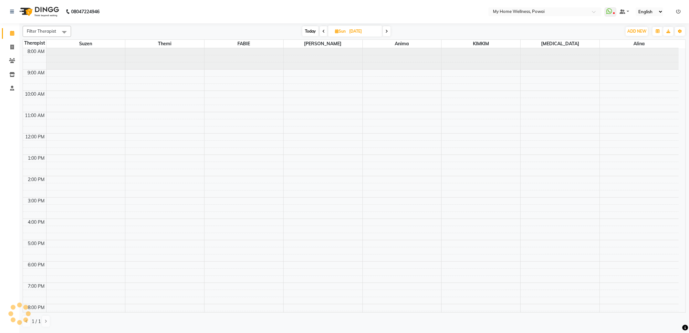
scroll to position [39, 0]
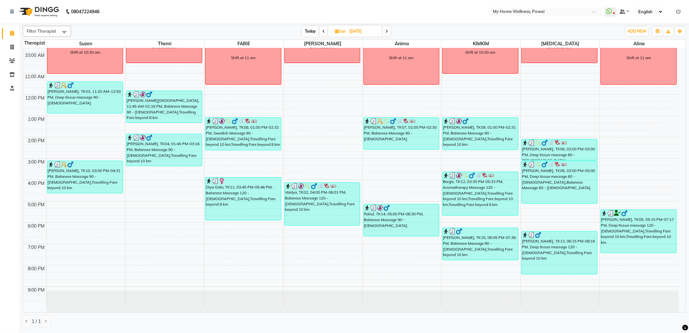
click at [325, 30] on span at bounding box center [324, 31] width 8 height 10
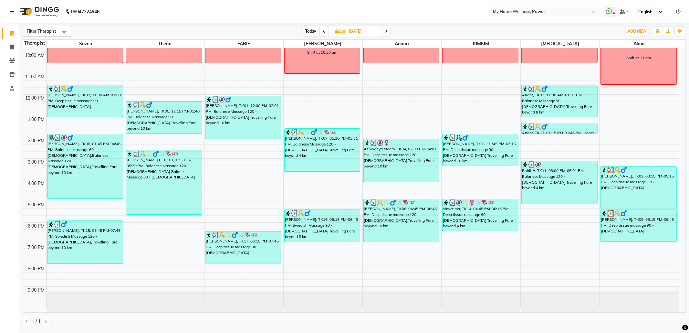
click at [387, 29] on icon at bounding box center [386, 31] width 3 height 4
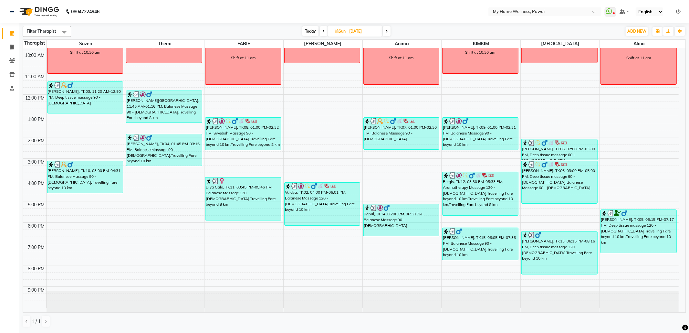
click at [321, 29] on span at bounding box center [324, 31] width 8 height 10
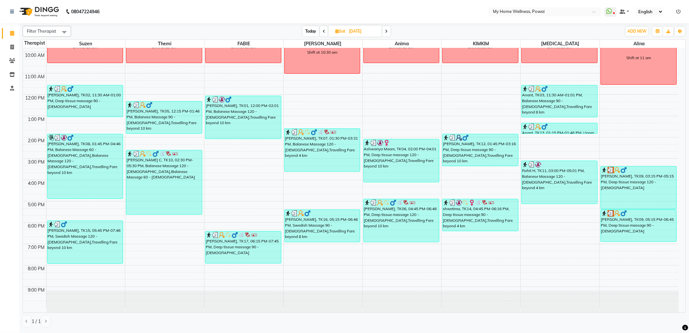
click at [325, 32] on icon at bounding box center [324, 31] width 3 height 4
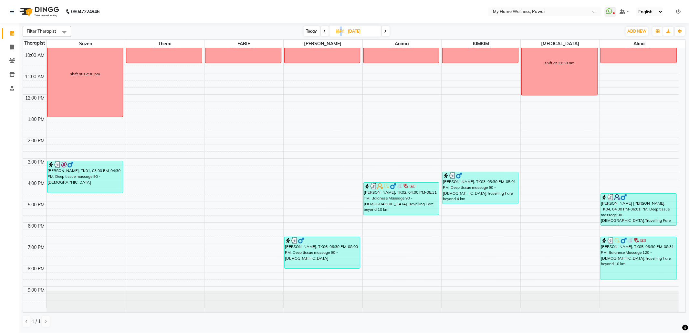
click at [325, 32] on icon at bounding box center [325, 31] width 3 height 4
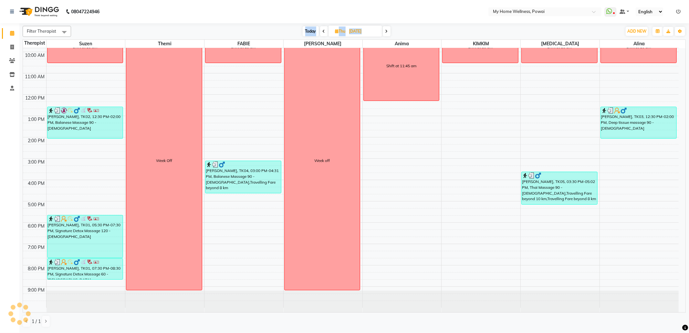
click at [325, 32] on span at bounding box center [324, 31] width 8 height 10
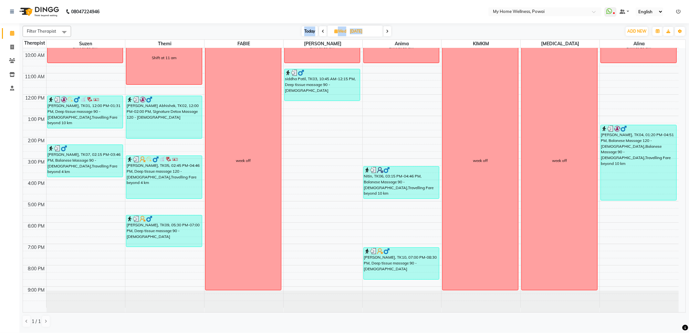
click at [325, 32] on span at bounding box center [323, 31] width 8 height 10
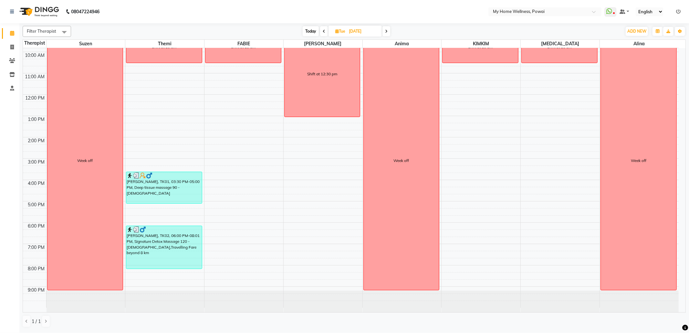
click at [324, 32] on icon at bounding box center [324, 31] width 3 height 4
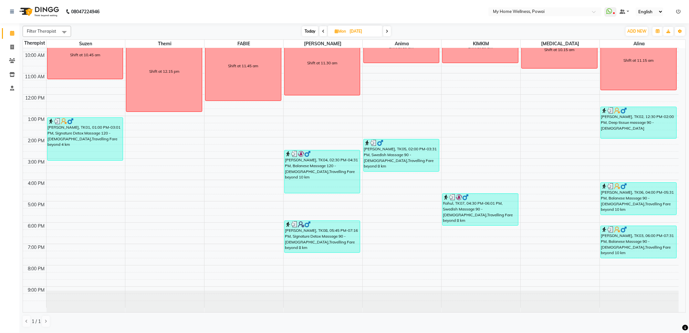
click at [388, 32] on icon at bounding box center [387, 31] width 3 height 4
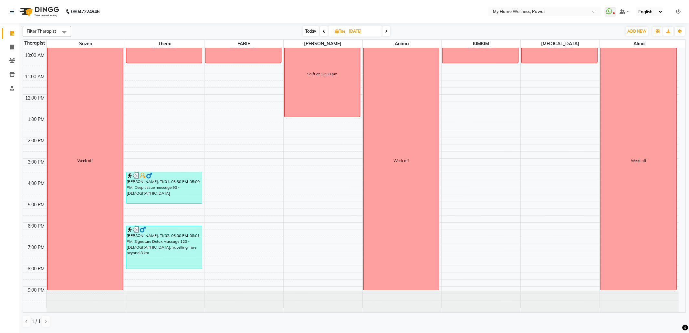
click at [386, 33] on icon at bounding box center [386, 31] width 3 height 4
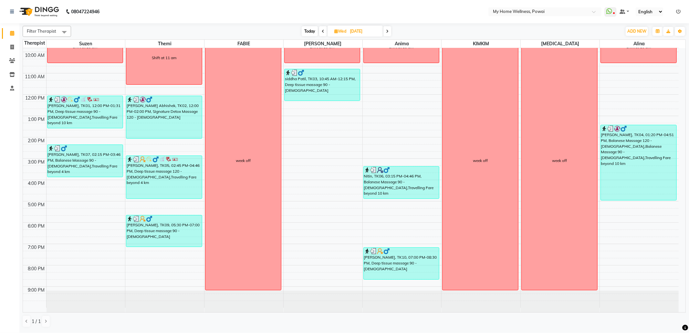
click at [388, 32] on icon at bounding box center [387, 31] width 3 height 4
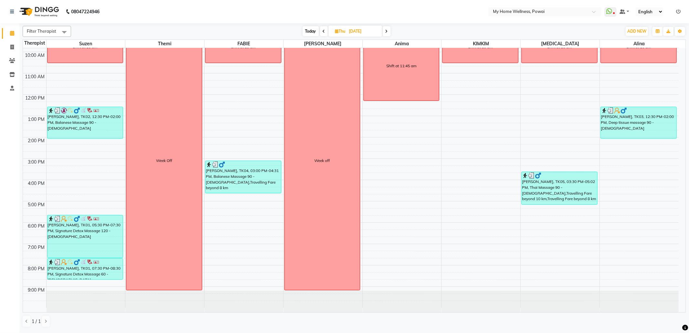
click at [387, 31] on icon at bounding box center [386, 31] width 3 height 4
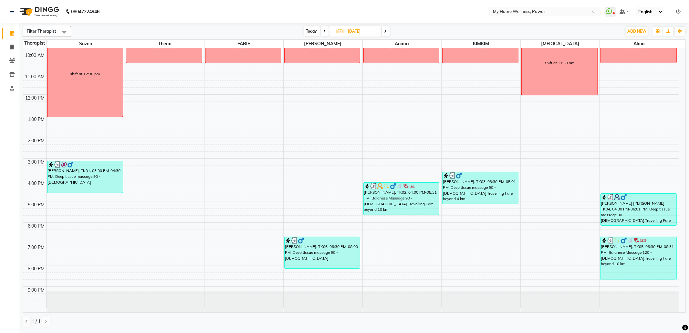
click at [388, 31] on span at bounding box center [386, 31] width 8 height 10
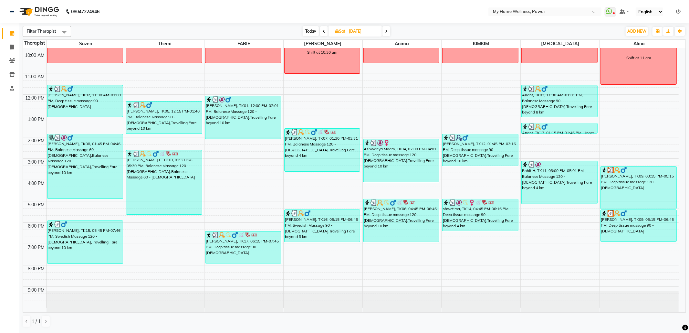
click at [388, 29] on icon at bounding box center [386, 31] width 3 height 4
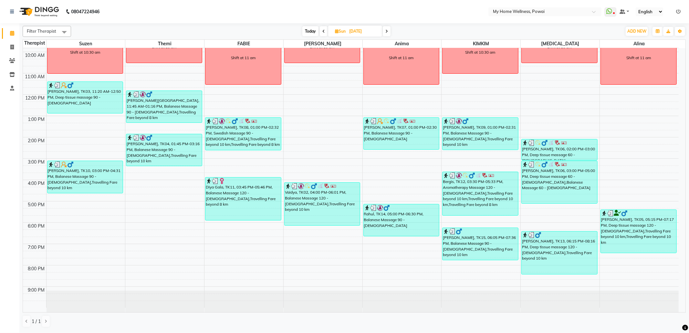
click at [324, 32] on icon at bounding box center [323, 31] width 3 height 4
type input "[DATE]"
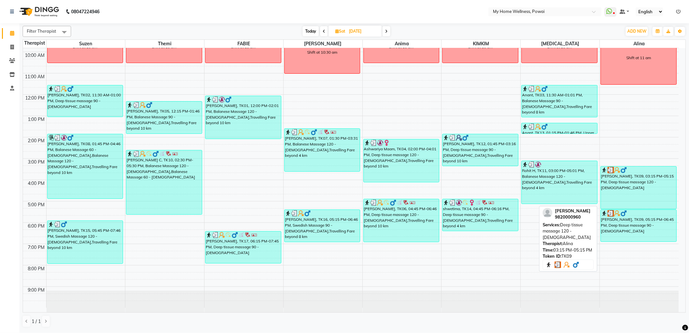
click at [617, 189] on div "[PERSON_NAME], TK09, 03:15 PM-05:15 PM, Deep tissue massage 120 - [DEMOGRAPHIC_…" at bounding box center [639, 187] width 76 height 42
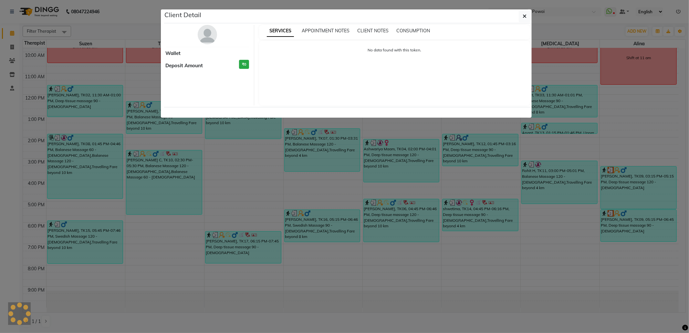
select select "3"
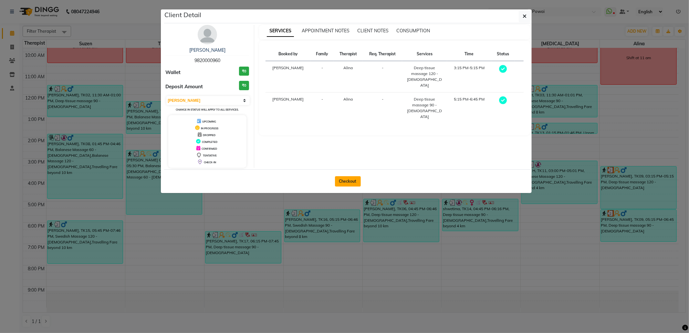
click at [355, 181] on button "Checkout" at bounding box center [348, 181] width 26 height 10
select select "682"
select select "service"
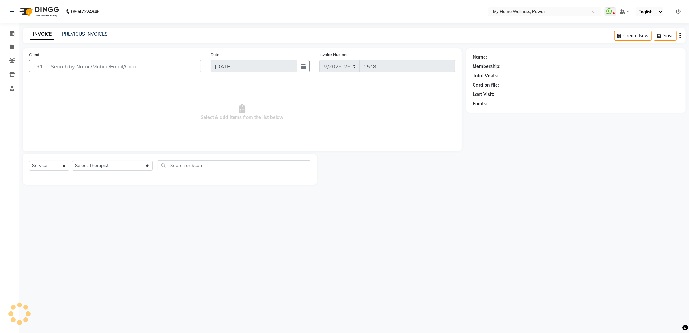
type input "98******60"
type input "[DATE]"
select select "30586"
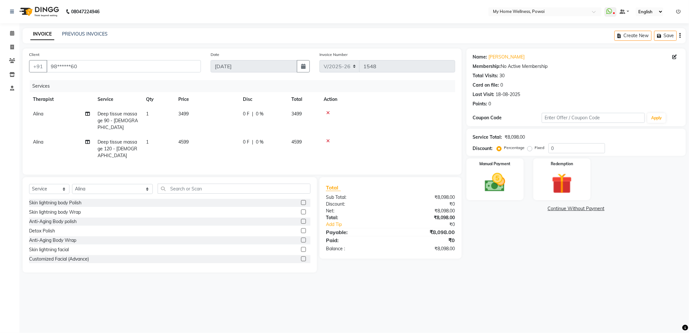
click at [126, 139] on span "Deep tissue massage 120 - [DEMOGRAPHIC_DATA]" at bounding box center [118, 148] width 40 height 19
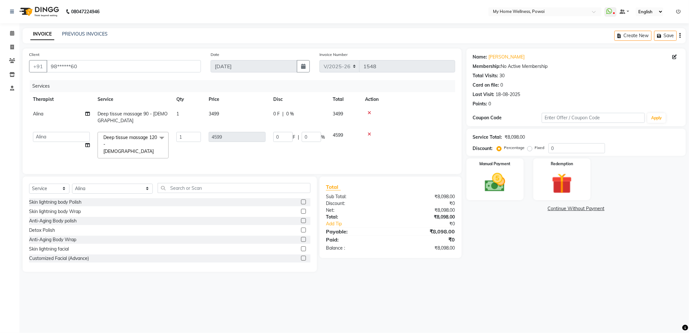
click at [162, 132] on span at bounding box center [161, 138] width 13 height 12
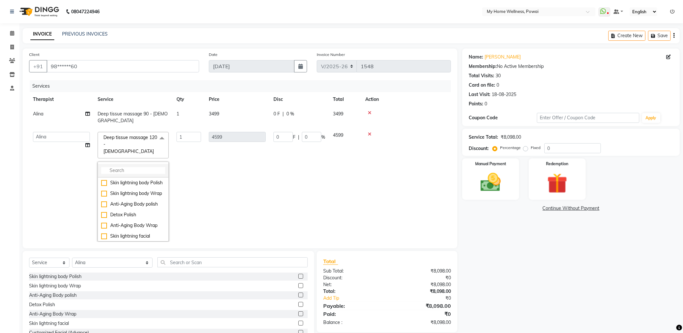
click at [145, 167] on input "multiselect-search" at bounding box center [133, 170] width 64 height 7
type input "deep"
click at [114, 225] on div "Deep tissue massage 90 - [DEMOGRAPHIC_DATA]" at bounding box center [133, 232] width 64 height 14
checkbox input "true"
checkbox input "false"
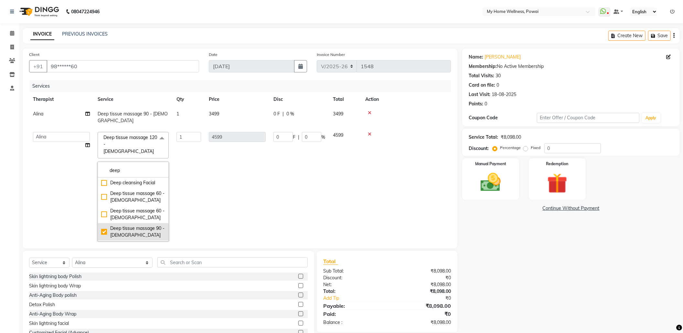
type input "3499"
click at [197, 189] on td "1" at bounding box center [189, 186] width 32 height 117
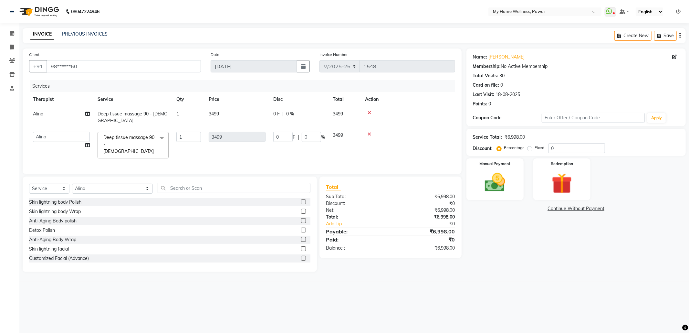
click at [210, 114] on span "3499" at bounding box center [214, 114] width 10 height 6
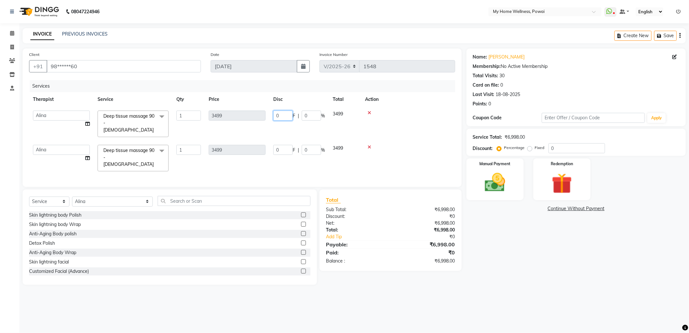
click at [282, 114] on input "0" at bounding box center [282, 115] width 19 height 10
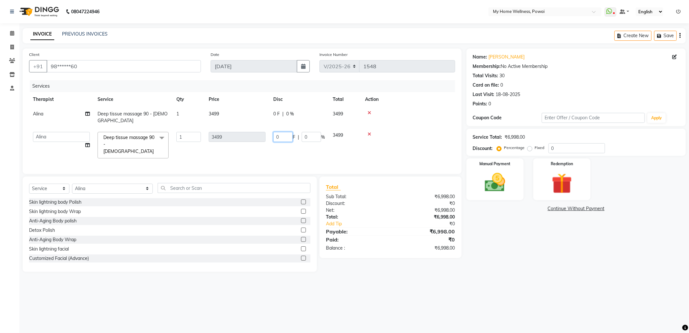
click at [285, 145] on td "0 F | 0 %" at bounding box center [298, 145] width 59 height 34
type input "3499"
click at [285, 143] on td "3499 F | 0 %" at bounding box center [298, 145] width 59 height 34
click at [260, 114] on td "3499" at bounding box center [237, 117] width 65 height 21
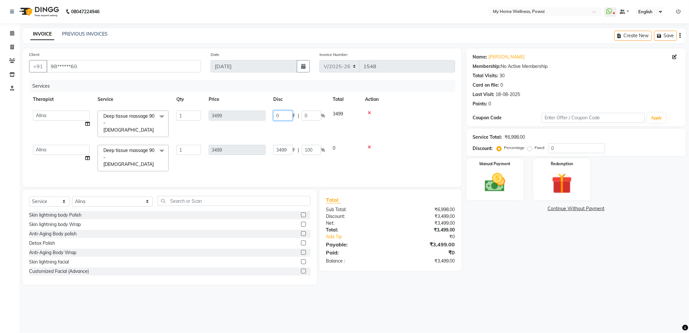
click at [282, 117] on input "0" at bounding box center [282, 115] width 19 height 10
type input "0"
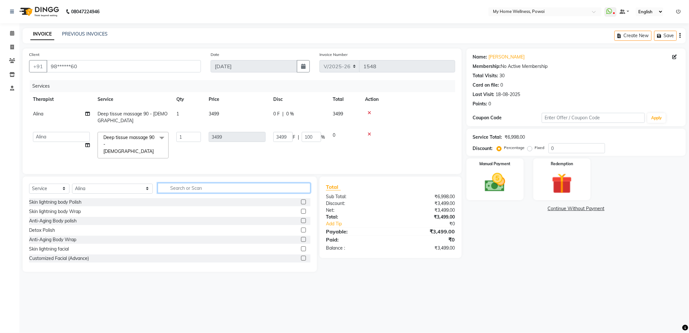
click at [153, 194] on div "Select Service Product Membership Package Voucher Prepaid Gift Card Select Ther…" at bounding box center [170, 223] width 294 height 95
type input "tr"
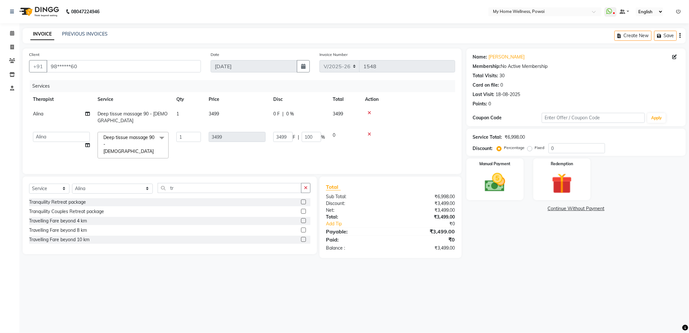
click at [304, 237] on label at bounding box center [303, 239] width 5 height 5
click at [304, 237] on input "checkbox" at bounding box center [303, 239] width 4 height 4
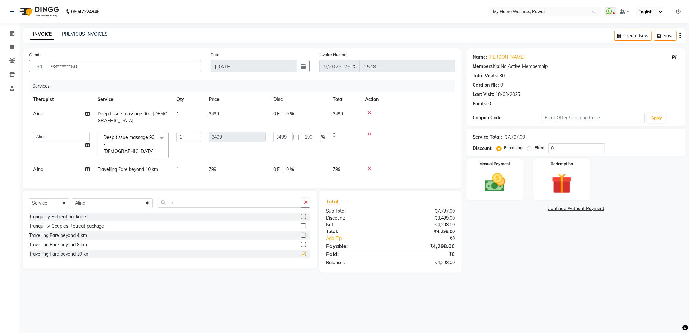
checkbox input "false"
click at [302, 233] on label at bounding box center [303, 235] width 5 height 5
click at [302, 233] on input "checkbox" at bounding box center [303, 235] width 4 height 4
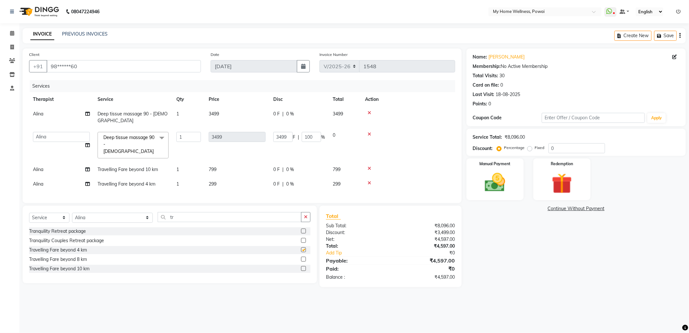
checkbox input "false"
click at [277, 119] on td "0 F | 0 %" at bounding box center [298, 117] width 59 height 21
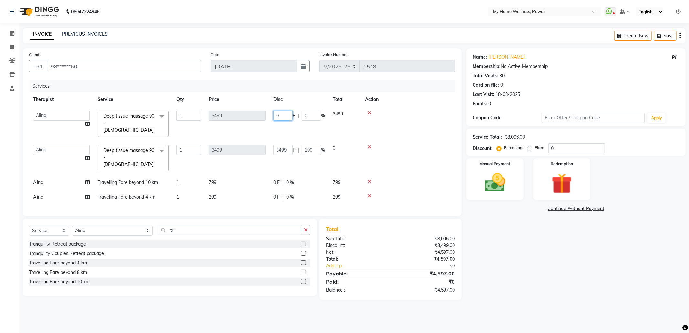
click at [279, 115] on input "0" at bounding box center [282, 115] width 19 height 10
type input "097"
click at [373, 229] on div "Total Sub Total: ₹8,096.00 Discount: ₹3,499.00 Net: ₹4,597.00 Total: ₹4,597.00 …" at bounding box center [390, 259] width 129 height 68
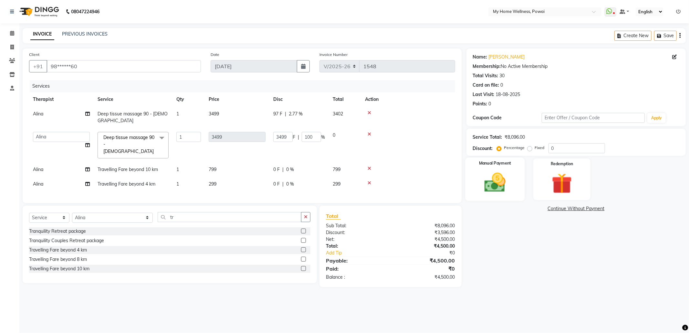
click at [512, 176] on div "Manual Payment" at bounding box center [494, 178] width 59 height 43
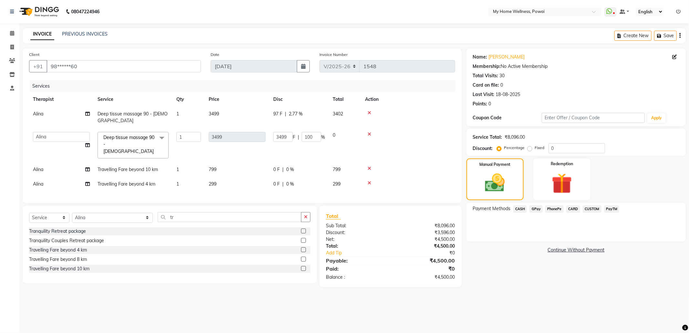
click at [537, 208] on span "GPay" at bounding box center [536, 208] width 13 height 7
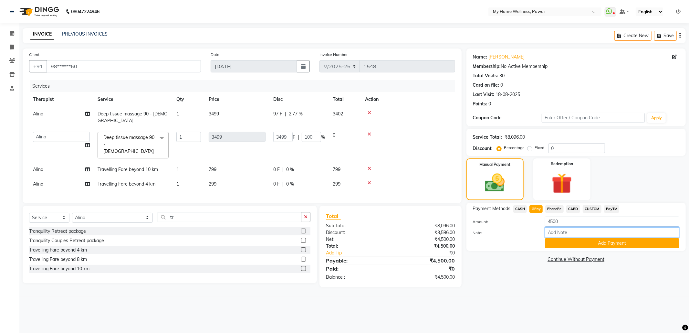
click at [560, 232] on input "Note:" at bounding box center [612, 232] width 134 height 10
type input "krishna mam account"
click at [578, 242] on button "Add Payment" at bounding box center [612, 243] width 134 height 10
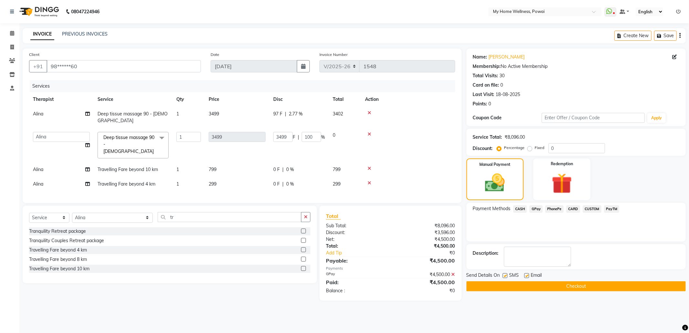
click at [552, 286] on button "Checkout" at bounding box center [576, 286] width 219 height 10
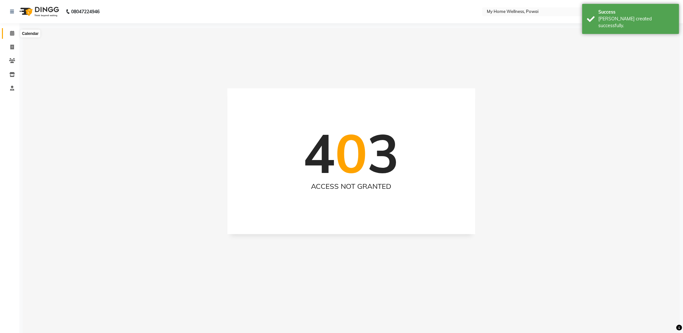
click at [11, 32] on icon at bounding box center [12, 33] width 4 height 5
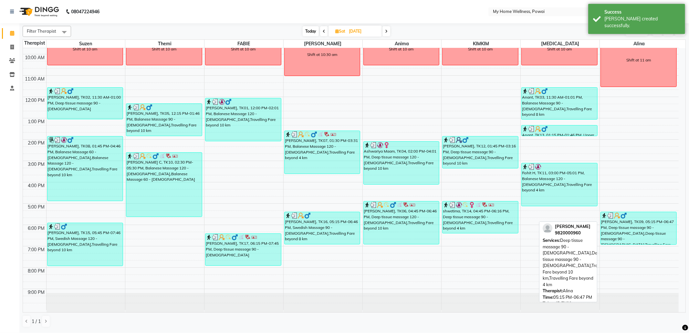
scroll to position [39, 0]
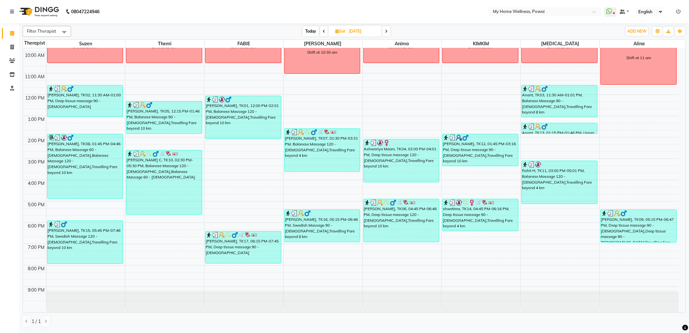
click at [386, 31] on icon at bounding box center [386, 31] width 3 height 4
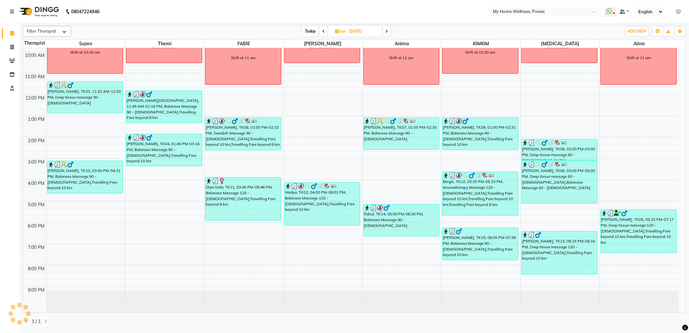
scroll to position [39, 0]
click at [326, 33] on span at bounding box center [324, 31] width 8 height 10
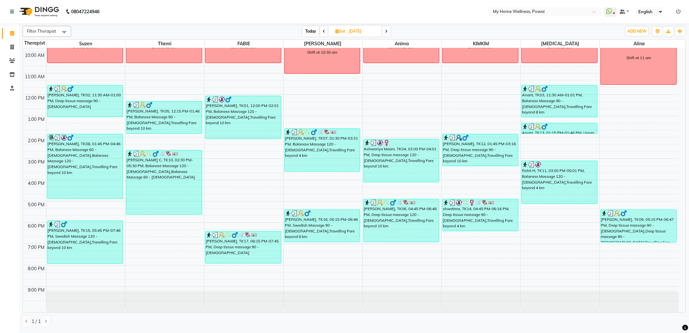
click at [386, 32] on icon at bounding box center [386, 31] width 3 height 4
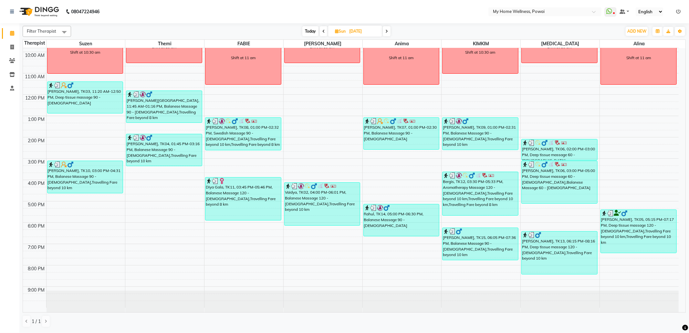
click at [386, 32] on icon at bounding box center [386, 31] width 3 height 4
type input "[DATE]"
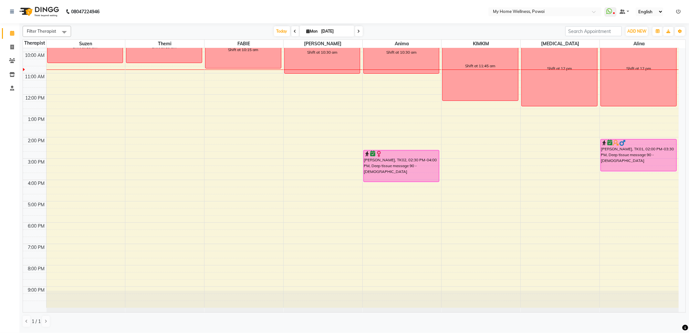
click at [73, 98] on div "8:00 AM 9:00 AM 10:00 AM 11:00 AM 12:00 PM 1:00 PM 2:00 PM 3:00 PM 4:00 PM 5:00…" at bounding box center [351, 158] width 656 height 298
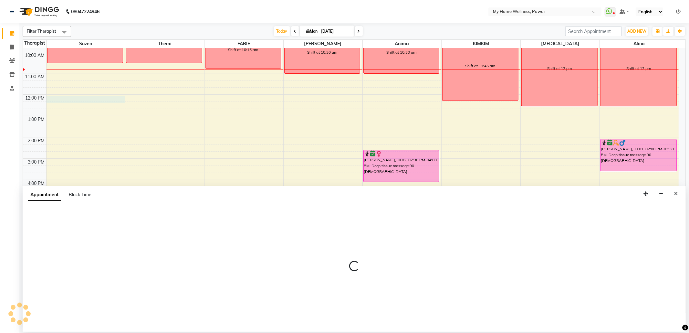
select select "29657"
select select "720"
select select "tentative"
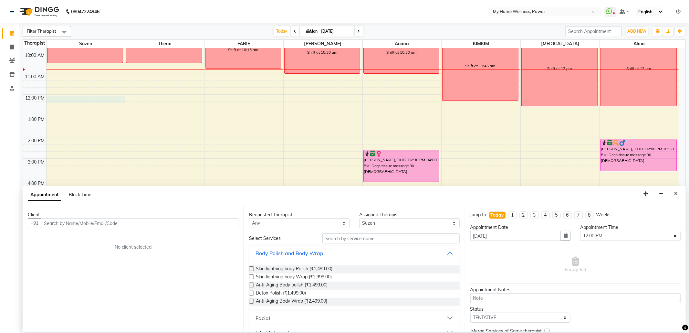
click at [62, 229] on div "Client +91 No client selected" at bounding box center [133, 268] width 221 height 125
click at [63, 223] on input "text" at bounding box center [139, 223] width 197 height 10
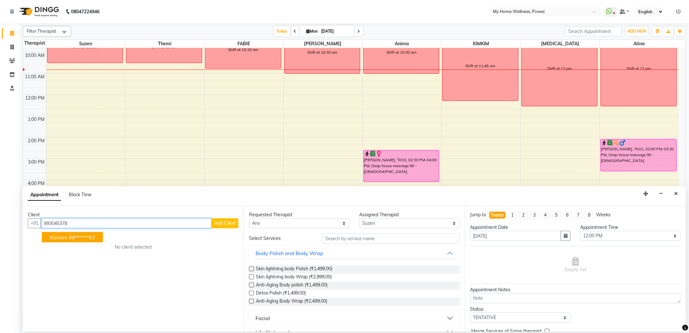
click at [75, 233] on button "Kishore 99******82" at bounding box center [72, 237] width 61 height 10
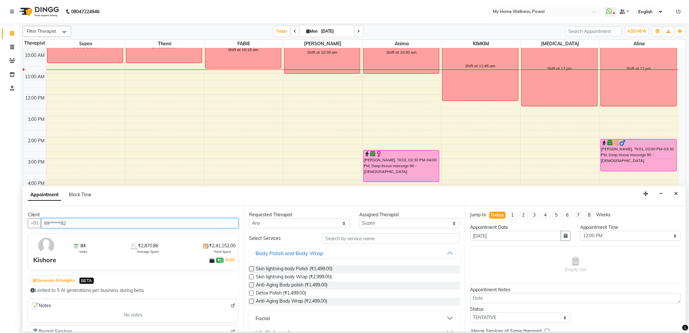
type input "99******82"
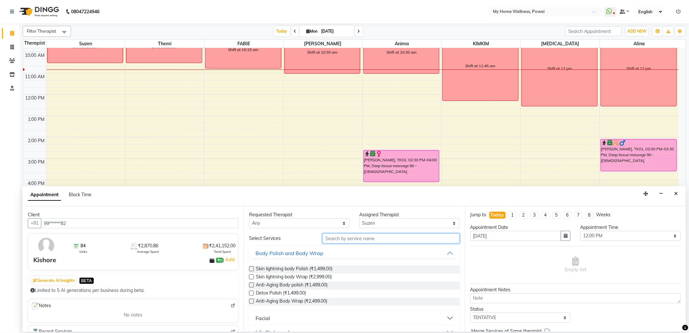
click at [373, 242] on input "text" at bounding box center [390, 238] width 137 height 10
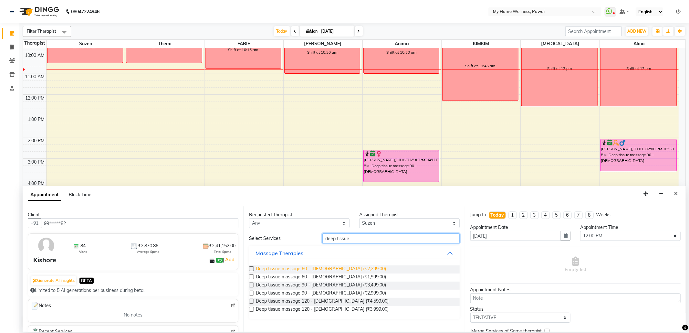
type input "deep tissue"
click at [274, 269] on span "Deep tissue massage 60 - [DEMOGRAPHIC_DATA] (₹2,299.00)" at bounding box center [321, 269] width 130 height 8
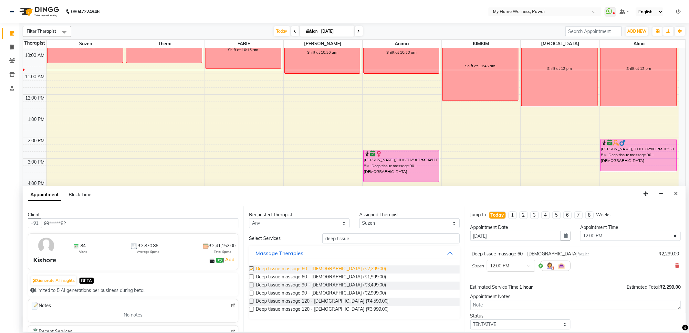
checkbox input "false"
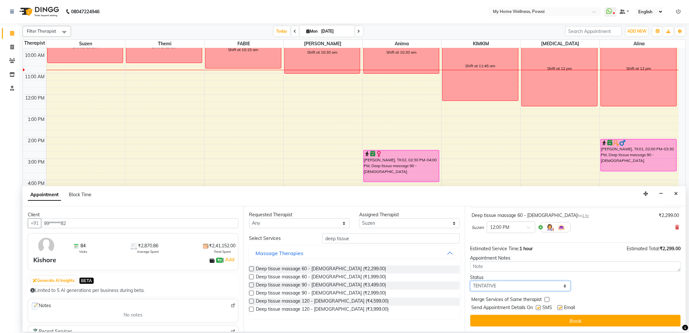
click at [561, 286] on select "Select TENTATIVE CONFIRM CHECK-IN UPCOMING" at bounding box center [520, 286] width 100 height 10
select select "confirm booking"
click at [470, 281] on select "Select TENTATIVE CONFIRM CHECK-IN UPCOMING" at bounding box center [520, 286] width 100 height 10
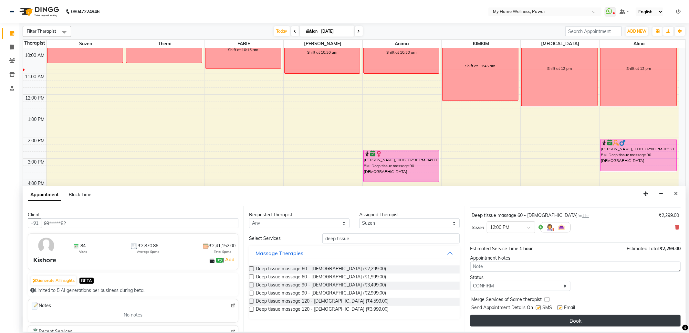
click at [517, 320] on button "Book" at bounding box center [575, 321] width 210 height 12
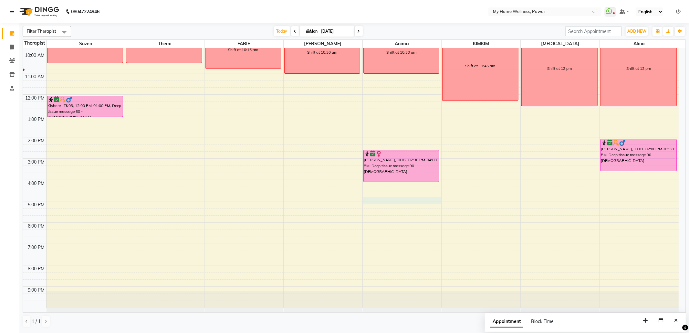
click at [391, 202] on div "8:00 AM 9:00 AM 10:00 AM 11:00 AM 12:00 PM 1:00 PM 2:00 PM 3:00 PM 4:00 PM 5:00…" at bounding box center [351, 158] width 656 height 298
select select "89436"
select select "tentative"
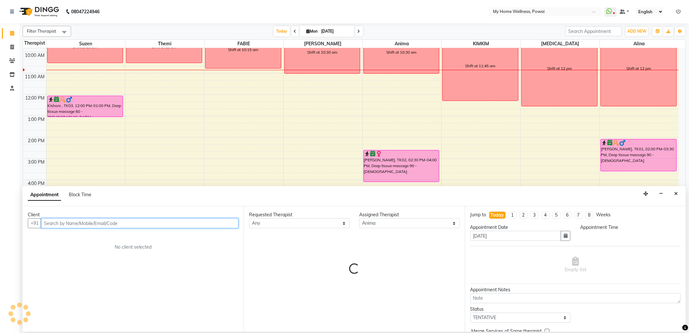
select select "1005"
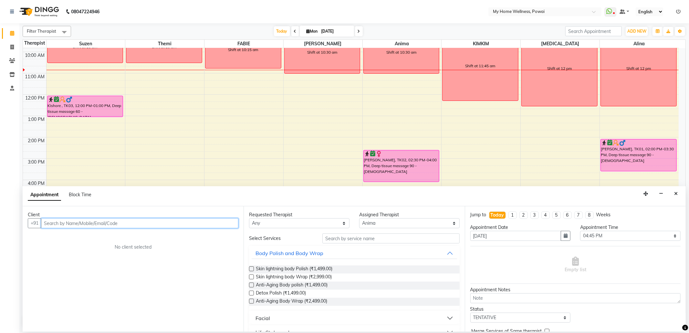
click at [190, 224] on input "text" at bounding box center [139, 223] width 197 height 10
click at [161, 225] on input "text" at bounding box center [139, 223] width 197 height 10
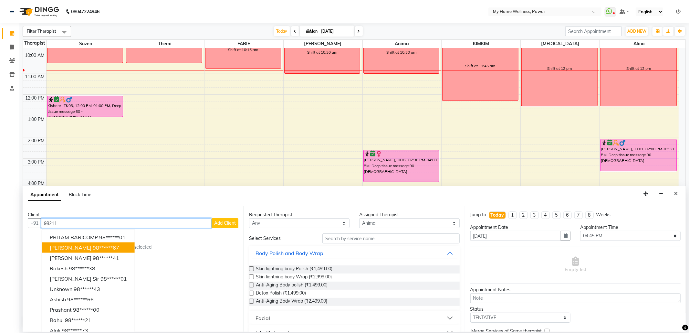
click at [109, 248] on ngb-highlight "98******67" at bounding box center [106, 247] width 26 height 6
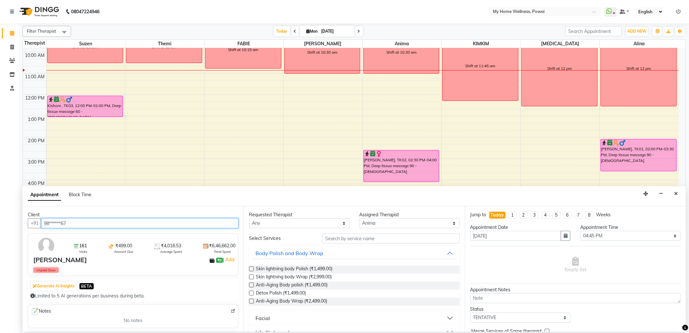
type input "98******67"
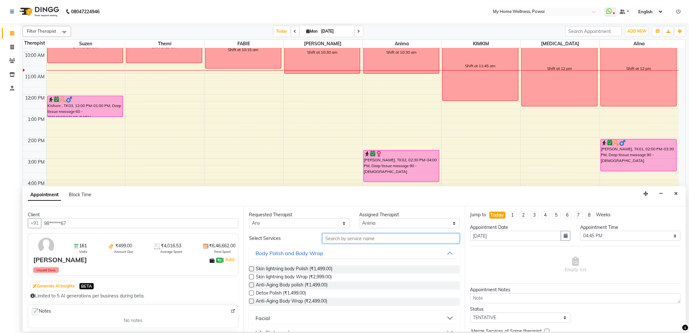
click at [341, 240] on input "text" at bounding box center [390, 238] width 137 height 10
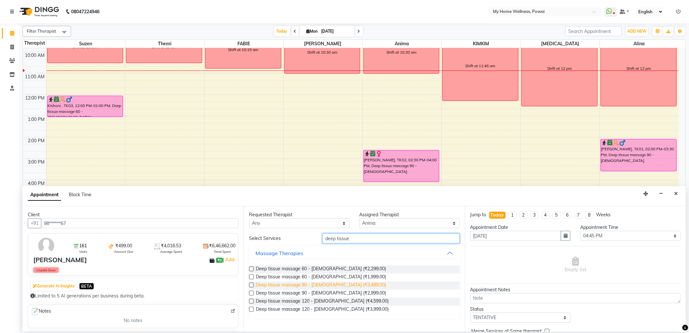
type input "deep tissue"
click at [270, 286] on span "Deep tissue massage 90 - [DEMOGRAPHIC_DATA] (₹3,499.00)" at bounding box center [321, 285] width 130 height 8
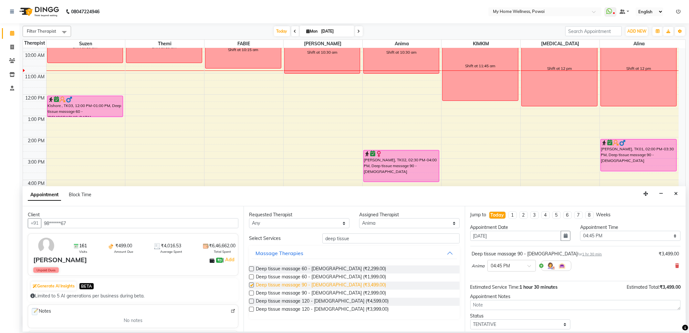
checkbox input "false"
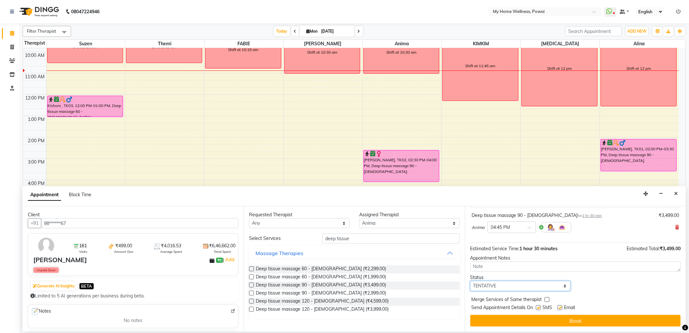
click at [565, 286] on select "Select TENTATIVE CONFIRM CHECK-IN UPCOMING" at bounding box center [520, 286] width 100 height 10
select select "confirm booking"
click at [470, 281] on select "Select TENTATIVE CONFIRM CHECK-IN UPCOMING" at bounding box center [520, 286] width 100 height 10
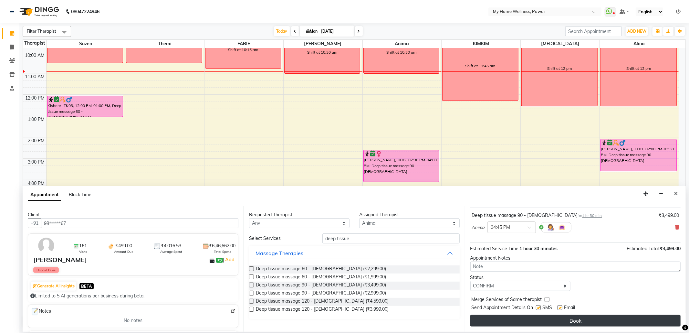
click at [572, 322] on button "Book" at bounding box center [575, 321] width 210 height 12
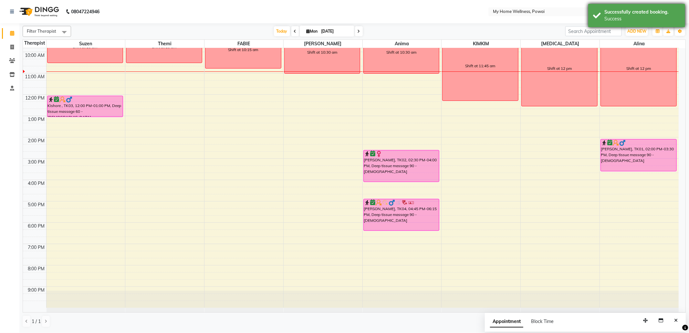
click at [629, 15] on div "Successfully created booking." at bounding box center [643, 12] width 76 height 7
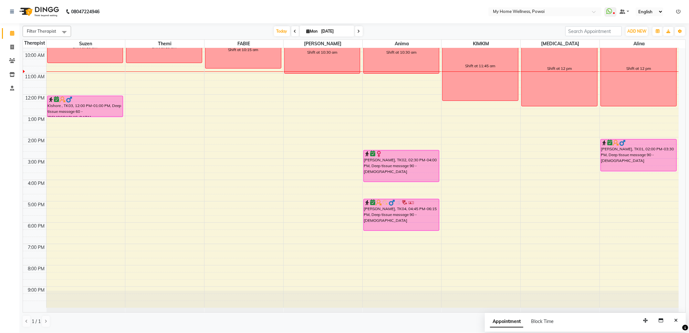
click at [294, 33] on icon at bounding box center [295, 31] width 3 height 4
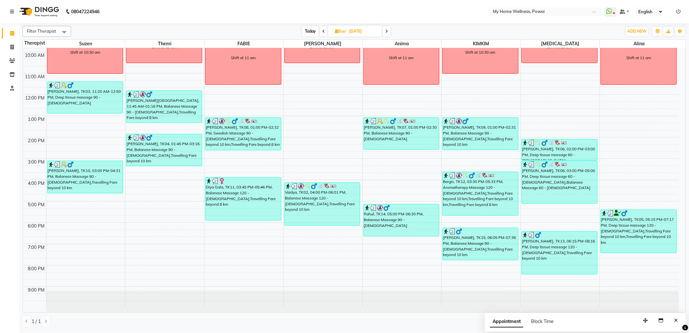
click at [388, 28] on span at bounding box center [387, 31] width 8 height 10
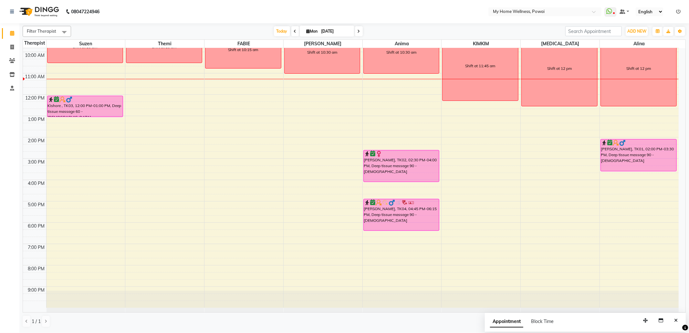
click at [294, 32] on icon at bounding box center [295, 31] width 3 height 4
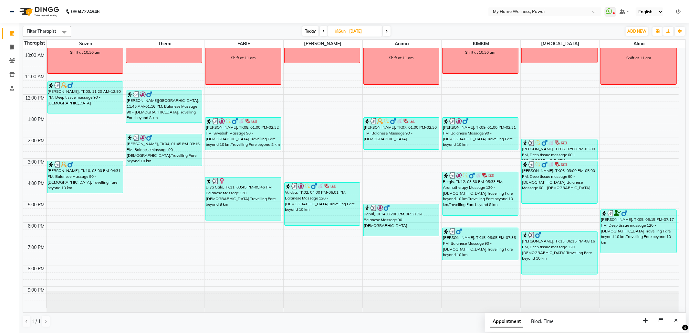
click at [387, 31] on icon at bounding box center [386, 31] width 3 height 4
type input "[DATE]"
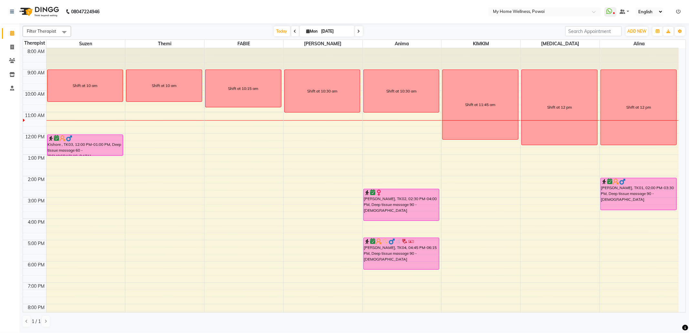
click at [156, 145] on div "8:00 AM 9:00 AM 10:00 AM 11:00 AM 12:00 PM 1:00 PM 2:00 PM 3:00 PM 4:00 PM 5:00…" at bounding box center [351, 197] width 656 height 298
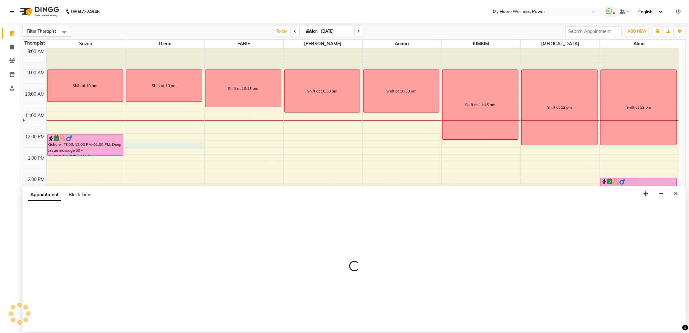
select select "65929"
select select "735"
select select "tentative"
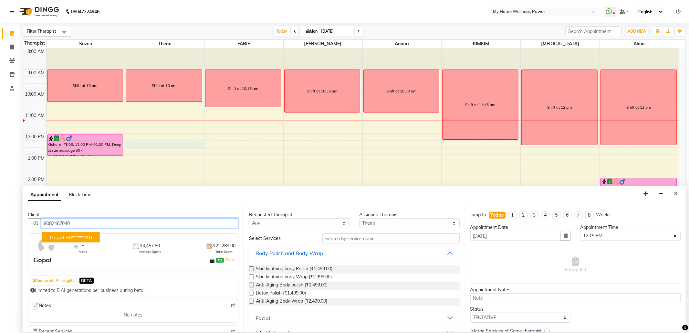
click at [82, 234] on ngb-highlight "90******40" at bounding box center [79, 237] width 26 height 6
type input "90******40"
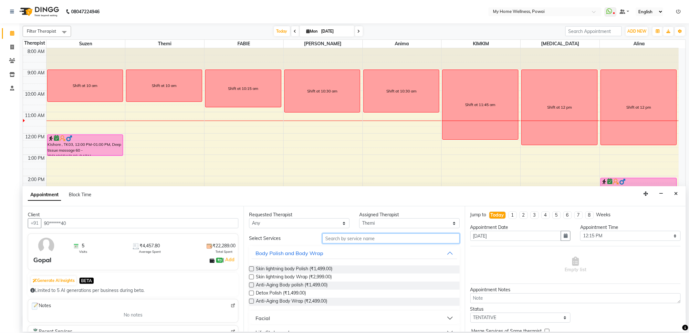
click at [340, 237] on input "text" at bounding box center [390, 238] width 137 height 10
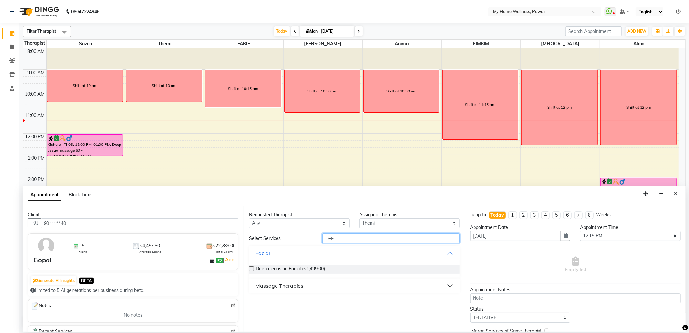
type input "DEE"
click at [290, 287] on div "Massage Therapies" at bounding box center [280, 286] width 48 height 8
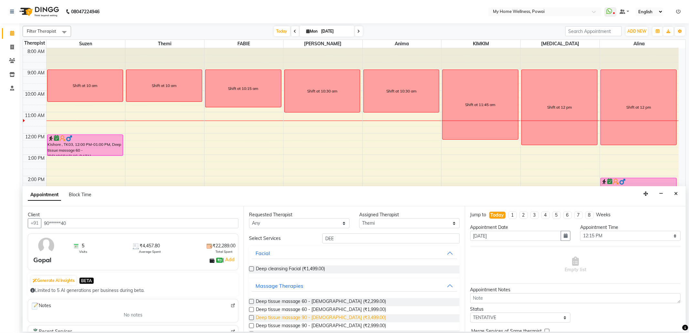
click at [313, 316] on span "Deep tissue massage 90 - [DEMOGRAPHIC_DATA] (₹3,499.00)" at bounding box center [321, 318] width 130 height 8
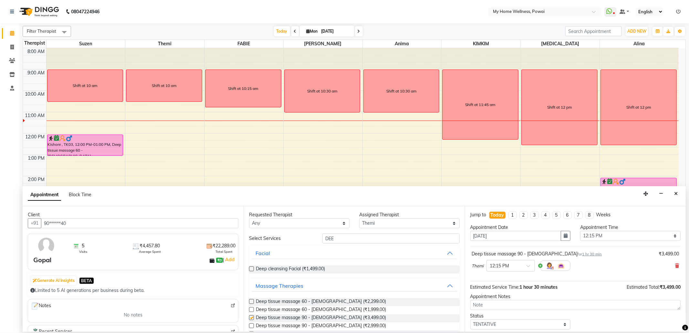
checkbox input "false"
click at [531, 326] on select "Select TENTATIVE CONFIRM CHECK-IN UPCOMING" at bounding box center [520, 324] width 100 height 10
select select "confirm booking"
click at [470, 321] on select "Select TENTATIVE CONFIRM CHECK-IN UPCOMING" at bounding box center [520, 324] width 100 height 10
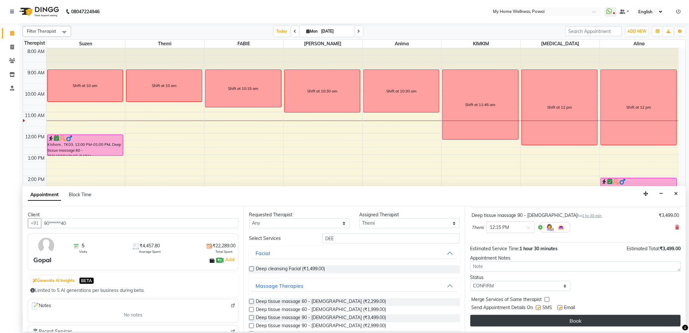
click at [512, 322] on button "Book" at bounding box center [575, 321] width 210 height 12
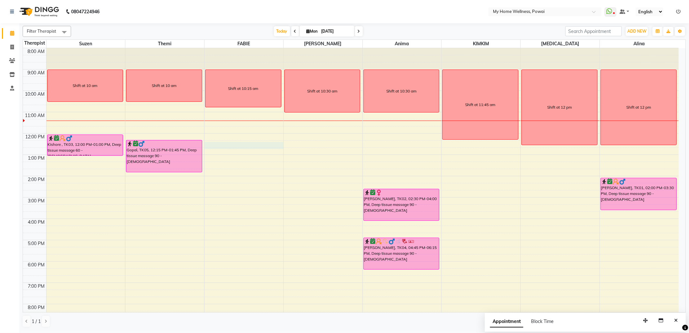
click at [242, 149] on div "8:00 AM 9:00 AM 10:00 AM 11:00 AM 12:00 PM 1:00 PM 2:00 PM 3:00 PM 4:00 PM 5:00…" at bounding box center [351, 197] width 656 height 298
select select "86797"
select select "735"
select select "tentative"
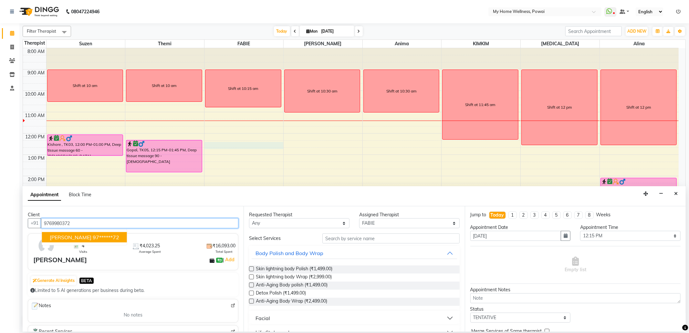
click at [83, 233] on button "Abha patel 97******72" at bounding box center [84, 237] width 85 height 10
type input "97******72"
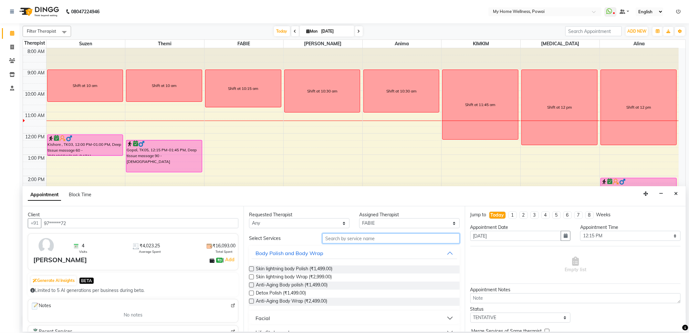
click at [390, 237] on input "text" at bounding box center [390, 238] width 137 height 10
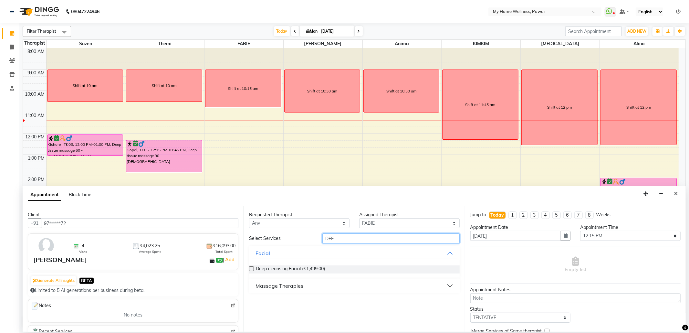
type input "DEE"
click at [283, 285] on div "Massage Therapies" at bounding box center [280, 286] width 48 height 8
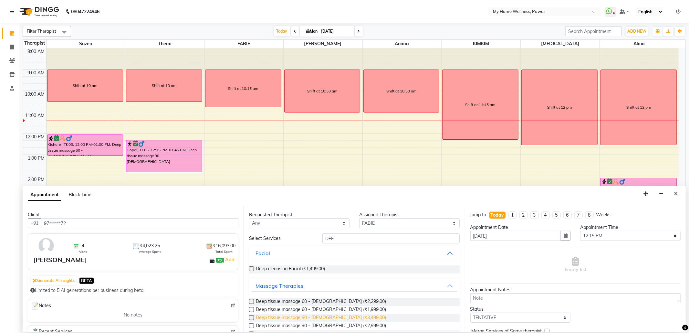
click at [304, 318] on span "Deep tissue massage 90 - [DEMOGRAPHIC_DATA] (₹3,499.00)" at bounding box center [321, 318] width 130 height 8
checkbox input "false"
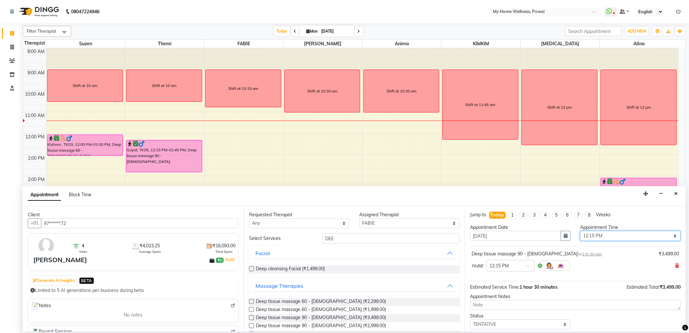
click at [587, 237] on select "Select 09:00 AM 09:15 AM 09:30 AM 09:45 AM 10:00 AM 10:15 AM 10:30 AM 10:45 AM …" at bounding box center [630, 236] width 100 height 10
select select "750"
click at [580, 231] on select "Select 09:00 AM 09:15 AM 09:30 AM 09:45 AM 10:00 AM 10:15 AM 10:30 AM 10:45 AM …" at bounding box center [630, 236] width 100 height 10
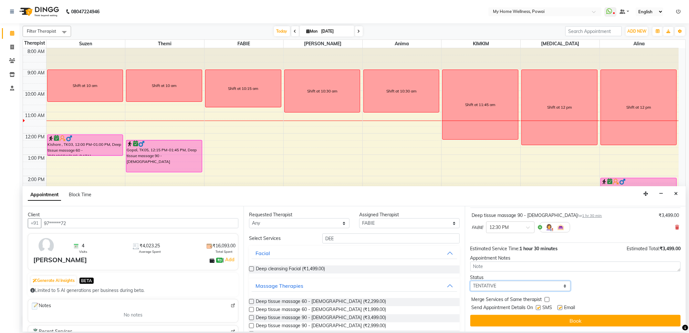
click at [507, 284] on select "Select TENTATIVE CONFIRM CHECK-IN UPCOMING" at bounding box center [520, 286] width 100 height 10
select select "confirm booking"
click at [470, 281] on select "Select TENTATIVE CONFIRM CHECK-IN UPCOMING" at bounding box center [520, 286] width 100 height 10
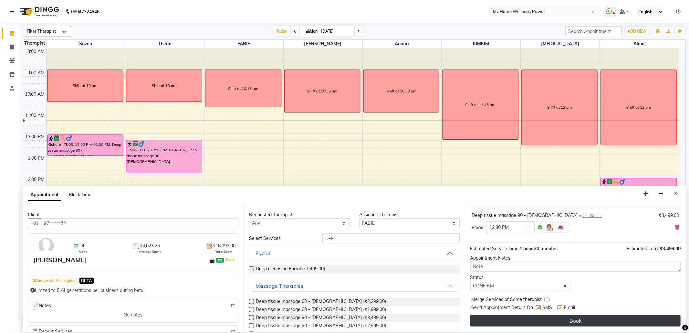
click at [528, 323] on button "Book" at bounding box center [575, 321] width 210 height 12
